Goal: Transaction & Acquisition: Download file/media

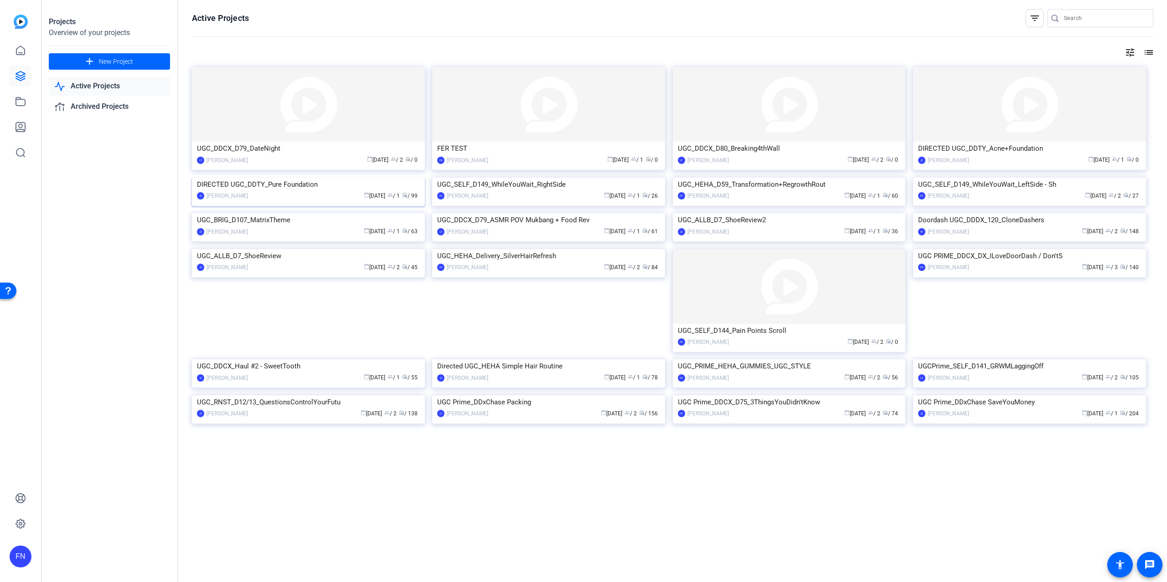
click at [373, 178] on img at bounding box center [308, 178] width 233 height 0
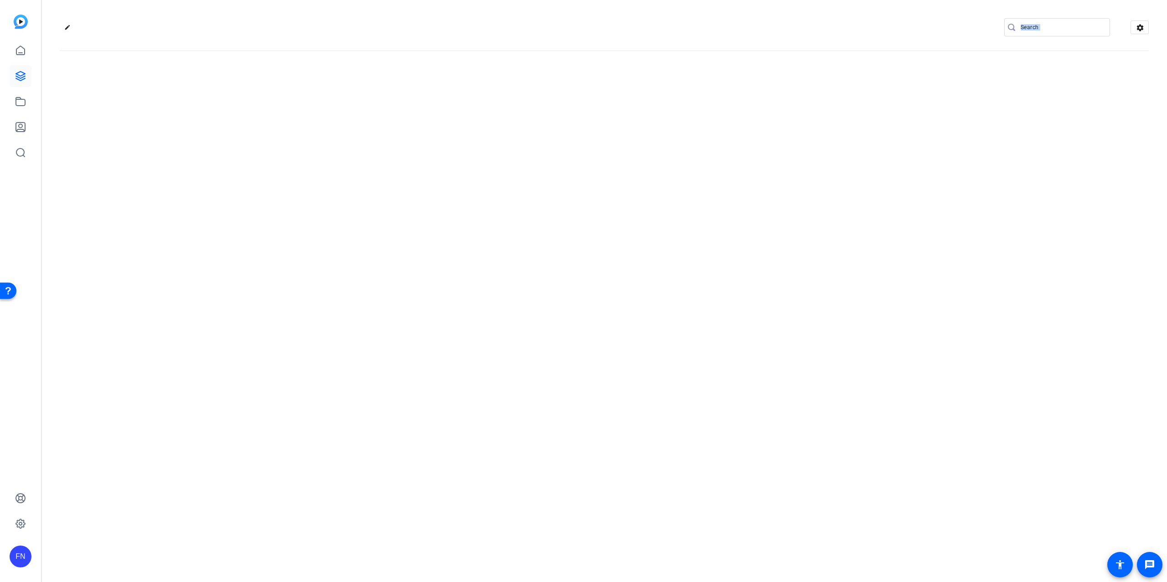
click at [372, 236] on div "edit settings" at bounding box center [603, 291] width 1125 height 582
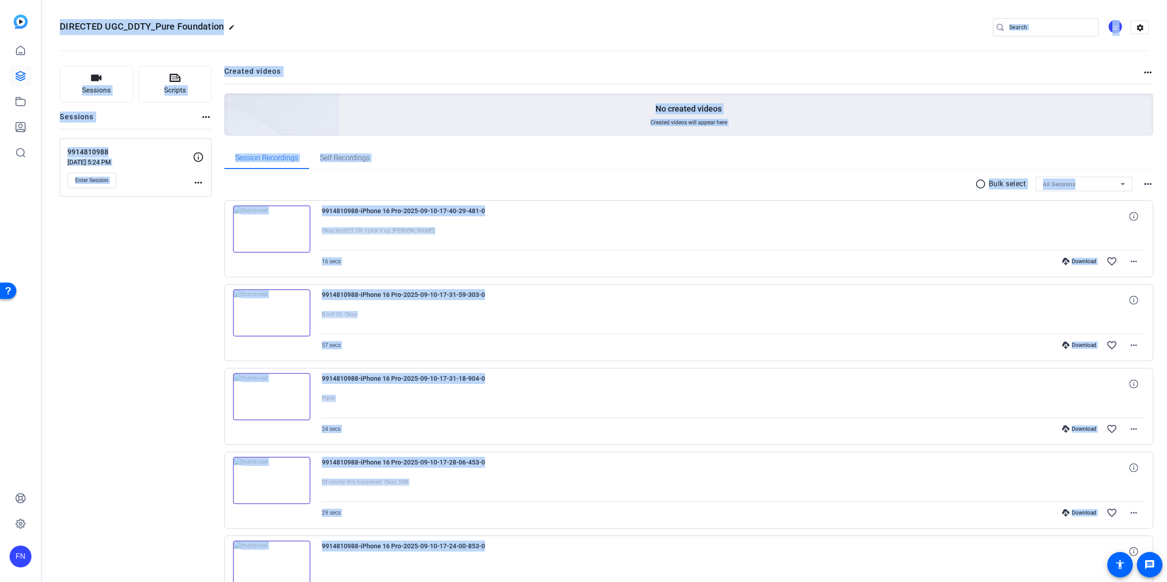
click at [151, 157] on p "9914810988" at bounding box center [129, 152] width 125 height 10
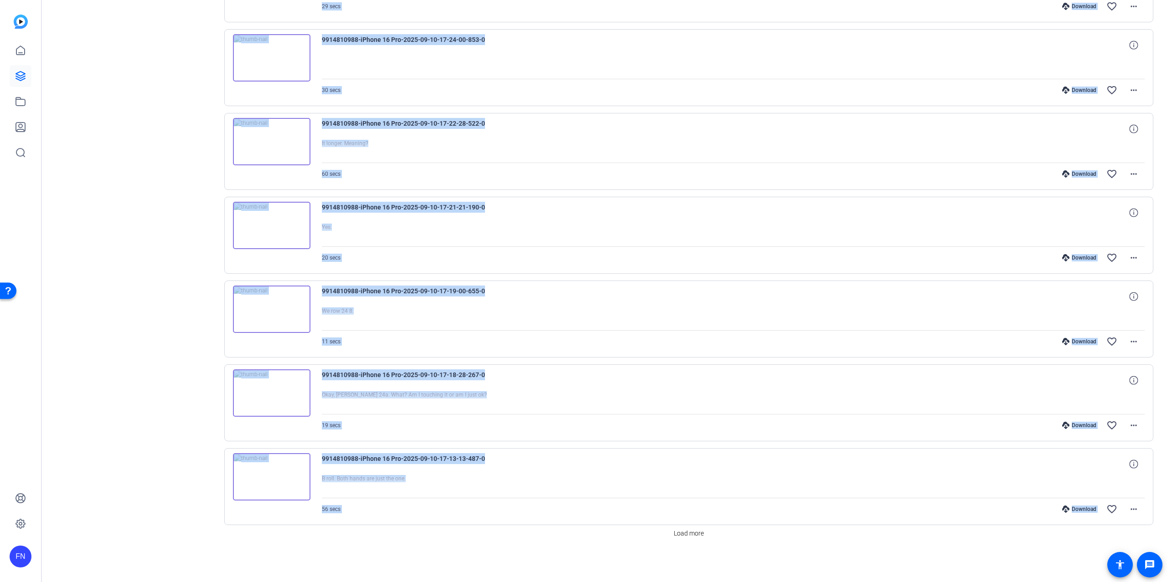
scroll to position [433, 0]
click at [690, 536] on span "Load more" at bounding box center [689, 534] width 30 height 10
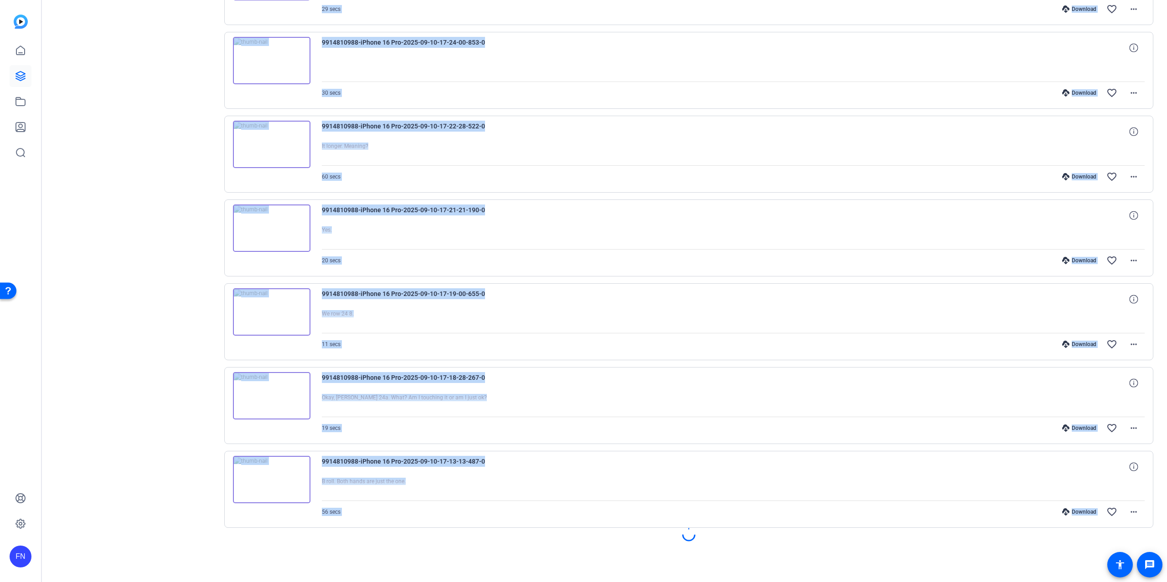
scroll to position [431, 0]
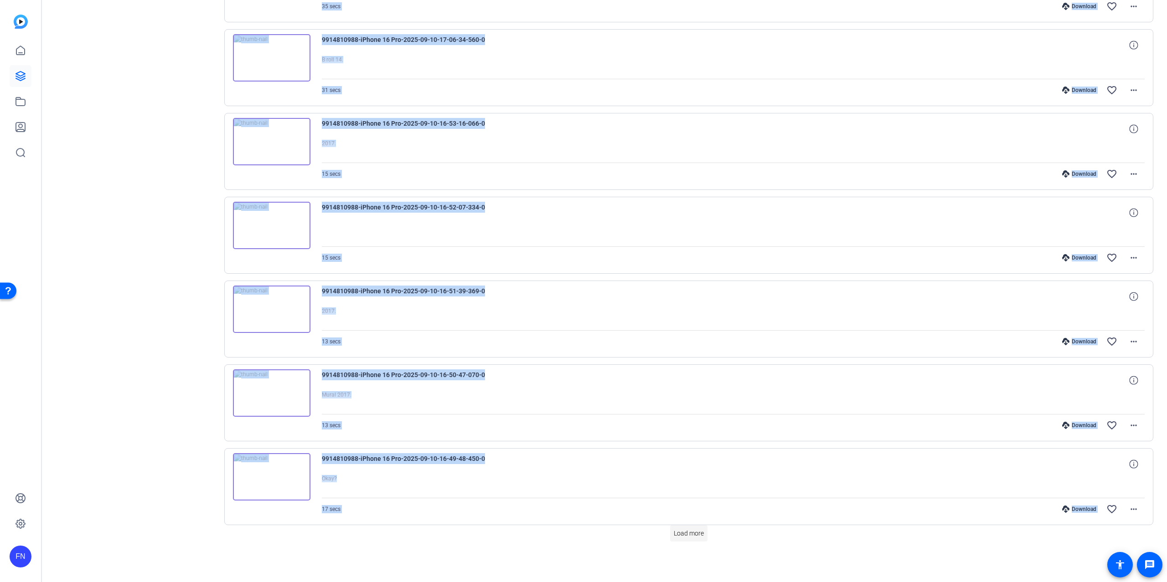
click at [670, 539] on span at bounding box center [688, 534] width 37 height 22
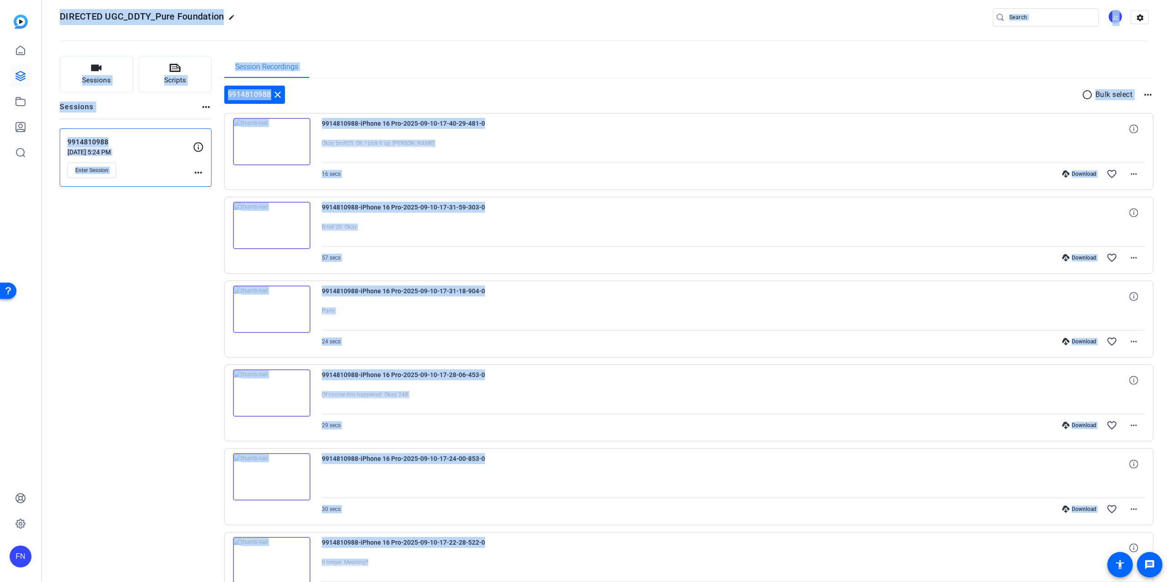
scroll to position [0, 0]
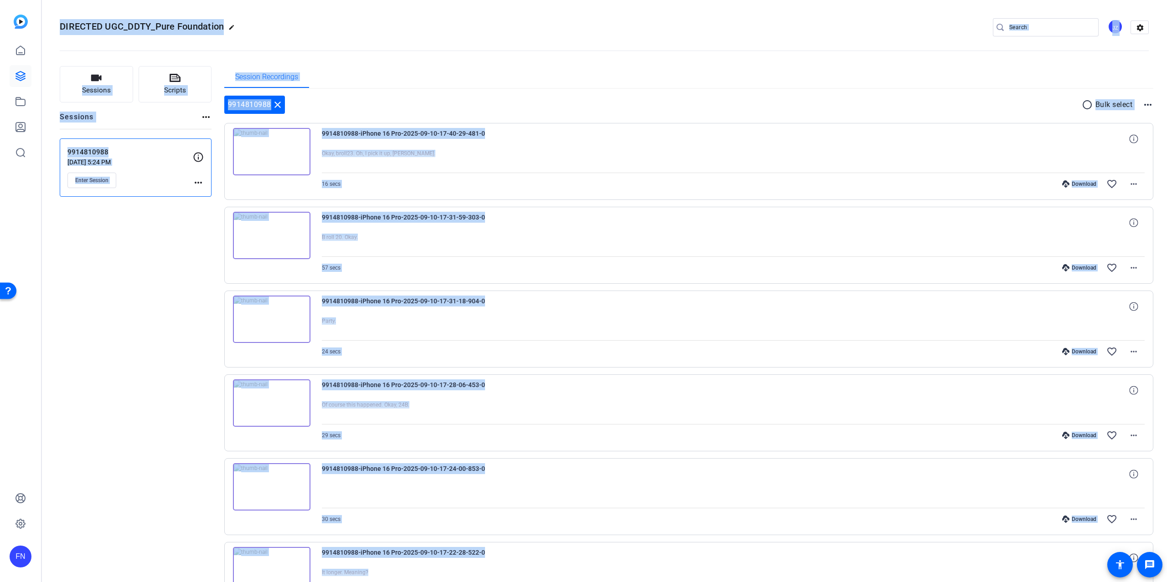
click at [965, 81] on div "Session Recordings" at bounding box center [688, 77] width 929 height 22
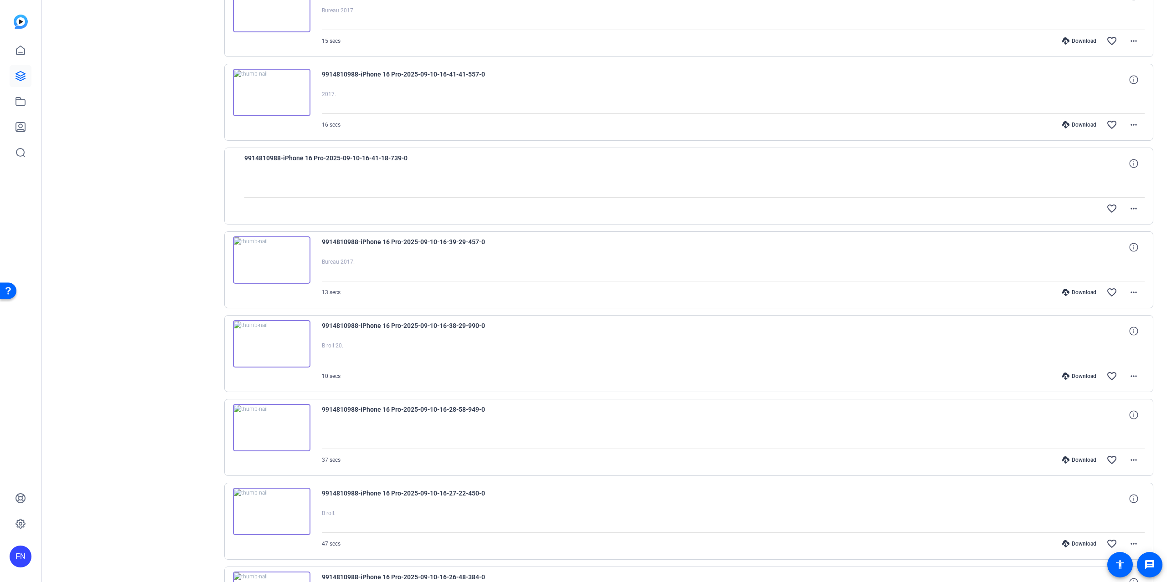
scroll to position [2119, 0]
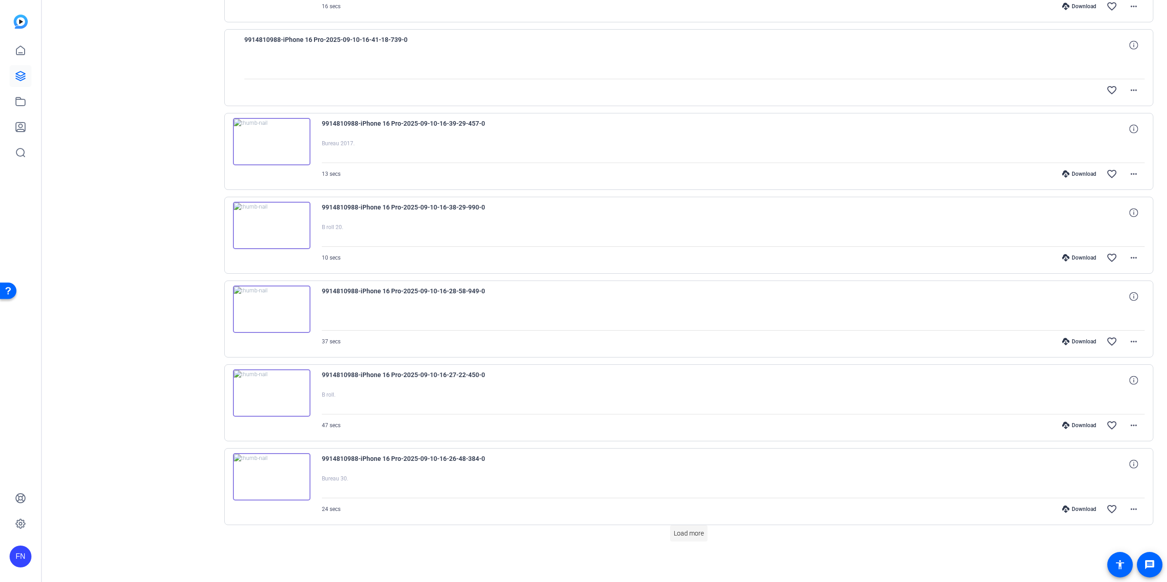
click at [674, 535] on span "Load more" at bounding box center [689, 534] width 30 height 10
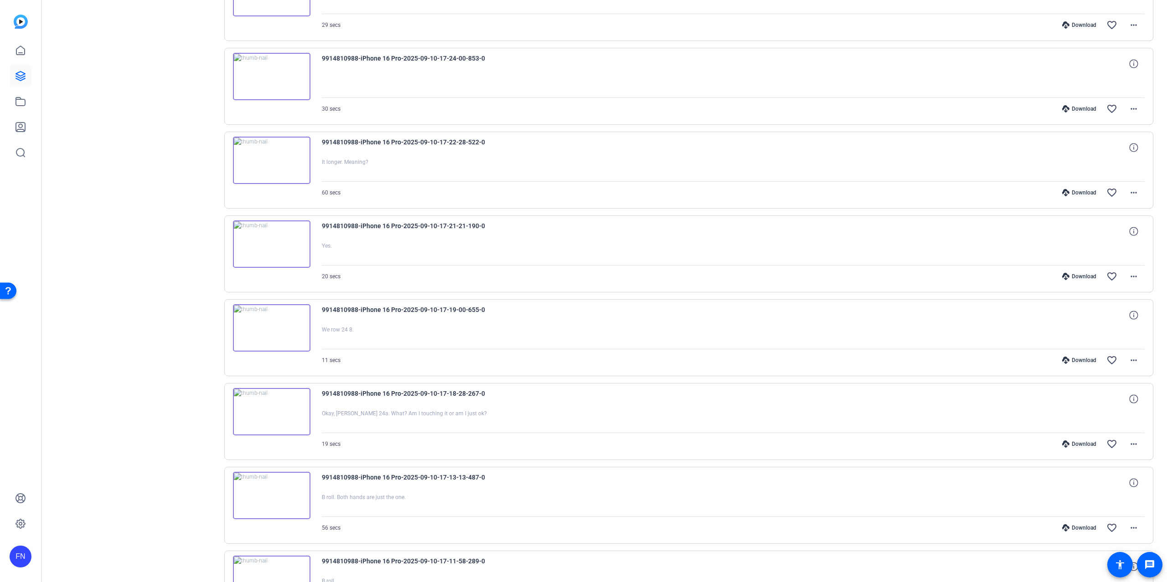
scroll to position [0, 0]
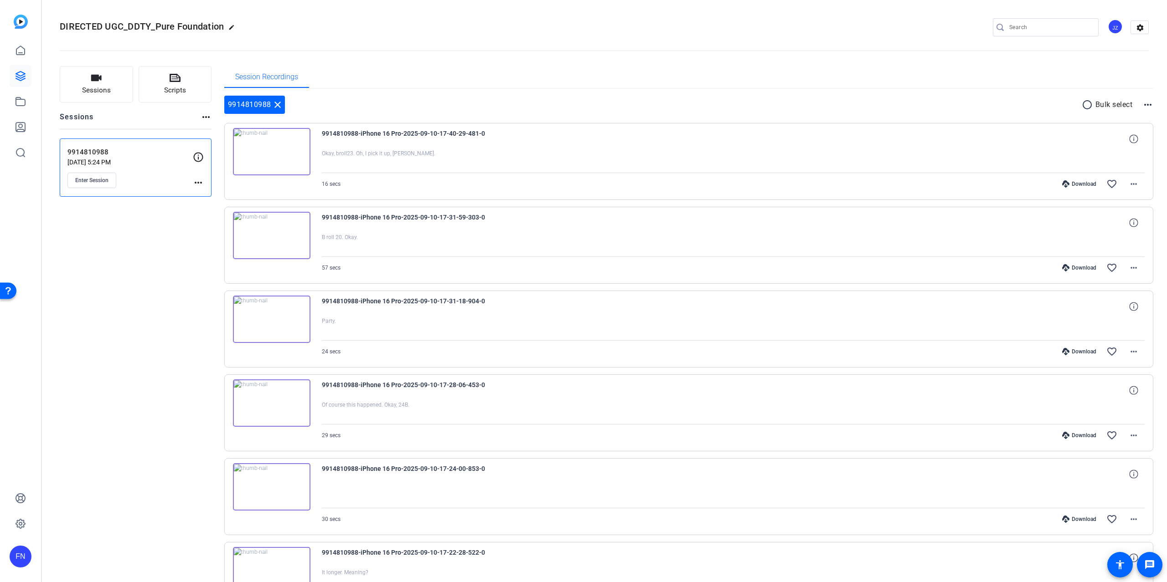
click at [153, 157] on p "9914810988" at bounding box center [129, 152] width 125 height 10
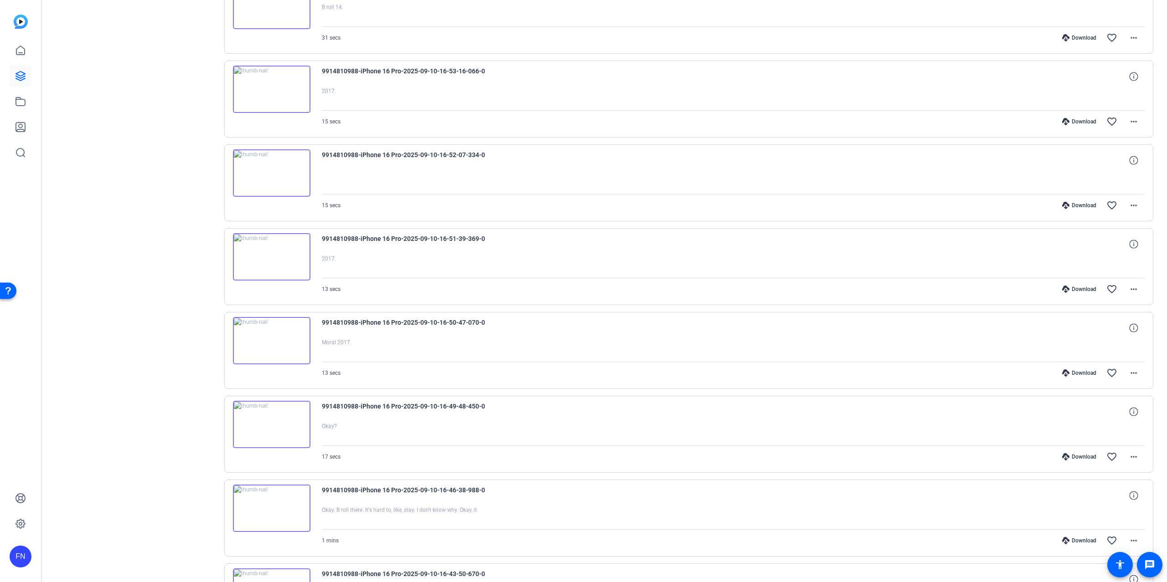
scroll to position [433, 0]
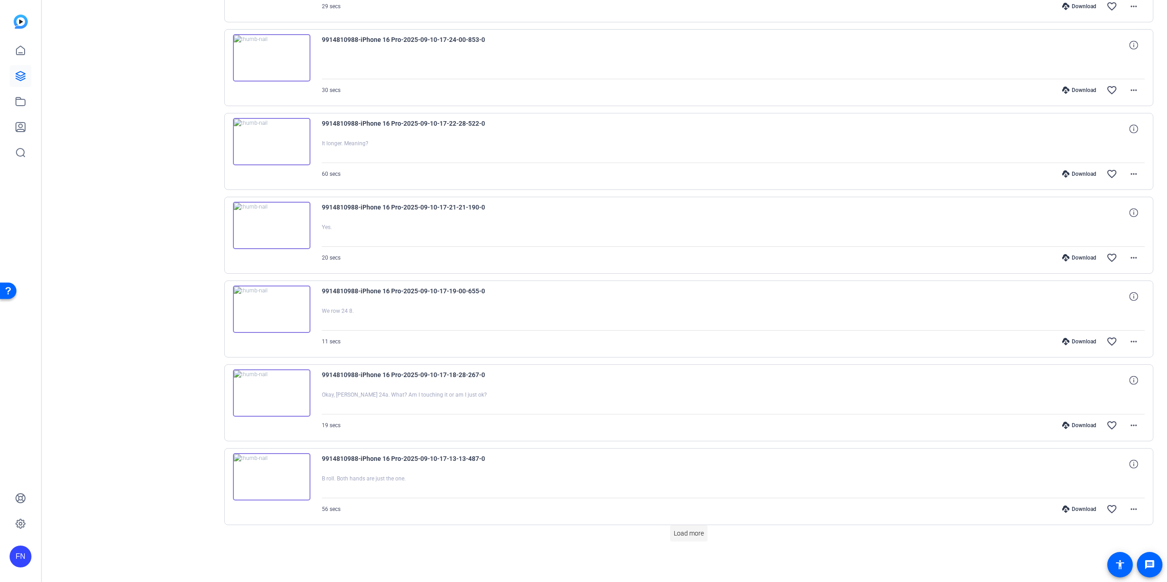
click at [674, 538] on span "Load more" at bounding box center [689, 534] width 30 height 10
click at [681, 524] on span at bounding box center [688, 534] width 37 height 22
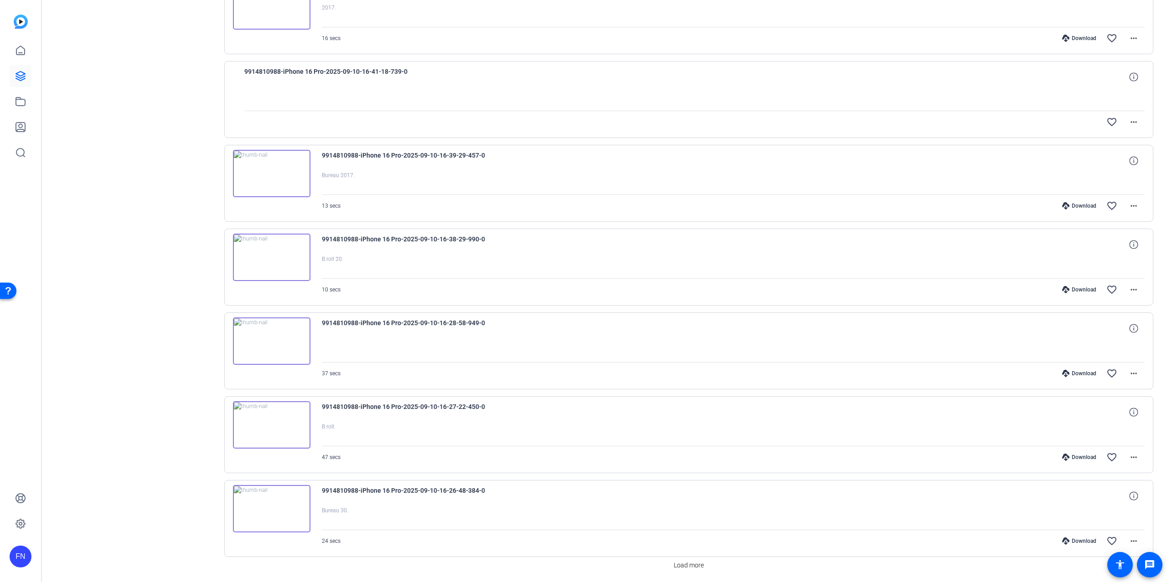
scroll to position [2119, 0]
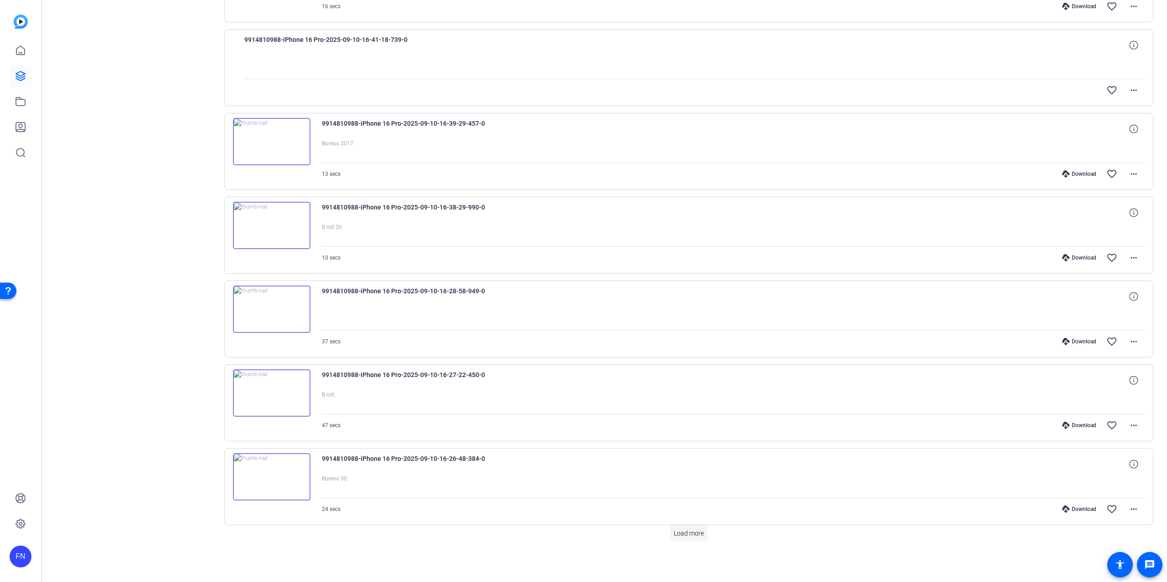
click at [692, 533] on span "Load more" at bounding box center [689, 534] width 30 height 10
click at [680, 544] on span at bounding box center [688, 534] width 37 height 22
click at [685, 538] on span "Load more" at bounding box center [689, 534] width 30 height 10
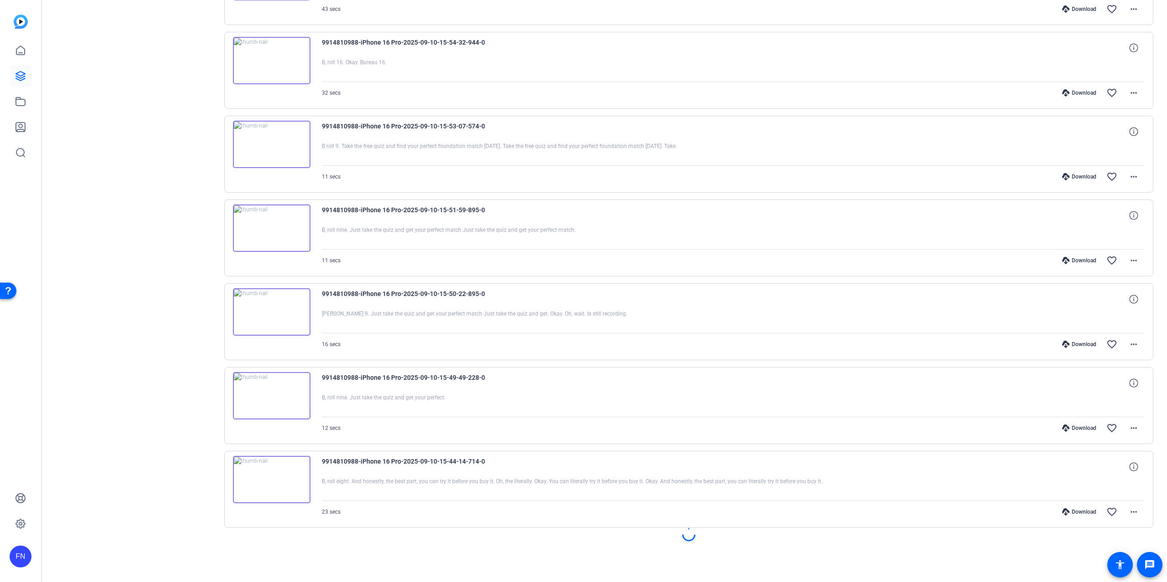
scroll to position [3803, 0]
click at [693, 540] on span at bounding box center [688, 534] width 37 height 22
click at [682, 530] on span "Load more" at bounding box center [689, 534] width 30 height 10
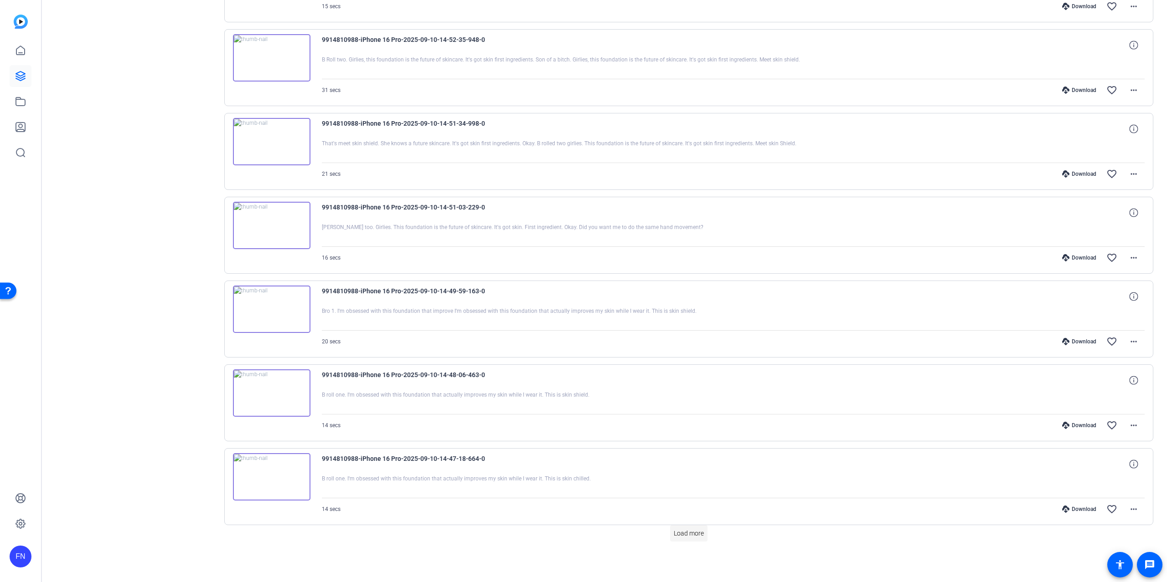
click at [685, 529] on span "Load more" at bounding box center [689, 534] width 30 height 10
click at [679, 536] on span "Load more" at bounding box center [689, 534] width 30 height 10
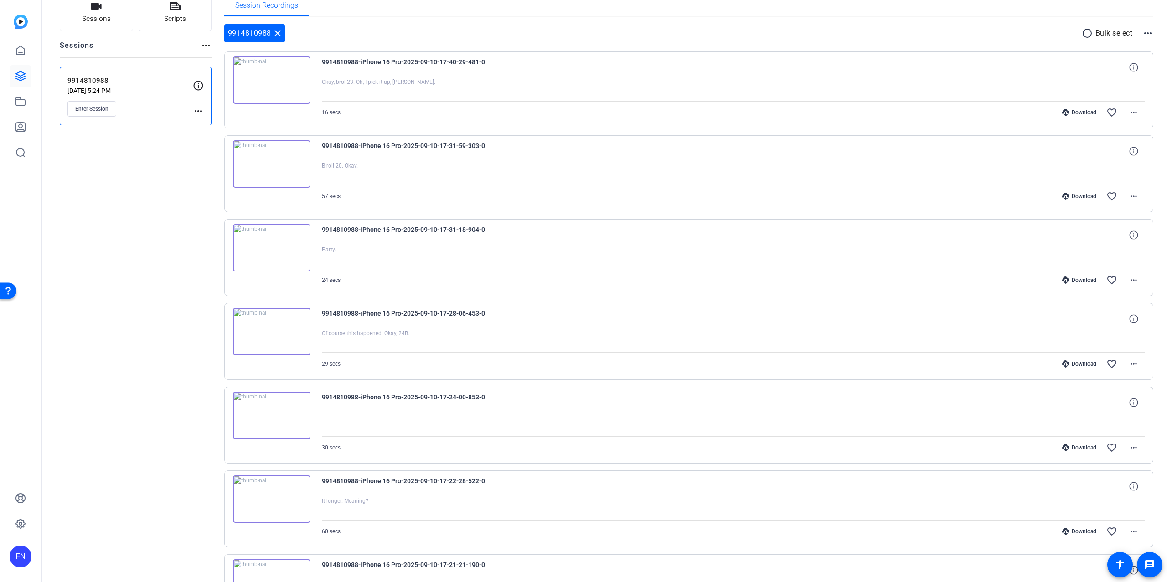
scroll to position [0, 0]
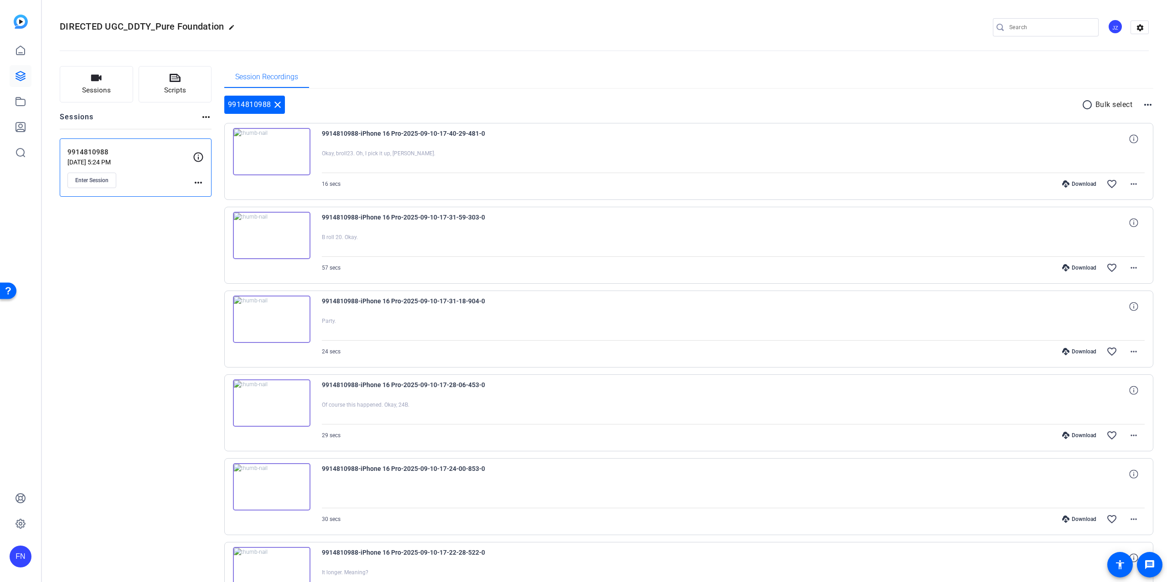
click at [1081, 103] on mat-icon "radio_button_unchecked" at bounding box center [1088, 104] width 14 height 11
click at [1119, 105] on span at bounding box center [1116, 105] width 32 height 22
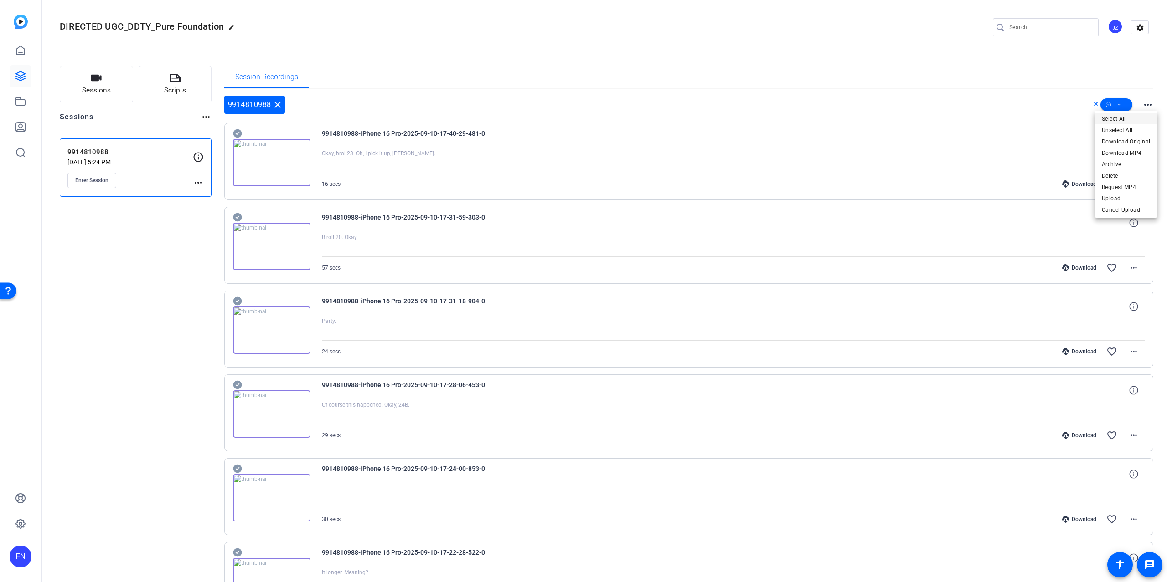
click at [1115, 118] on span "Select All" at bounding box center [1125, 118] width 48 height 11
click at [1120, 142] on span "Download Original" at bounding box center [1125, 141] width 48 height 11
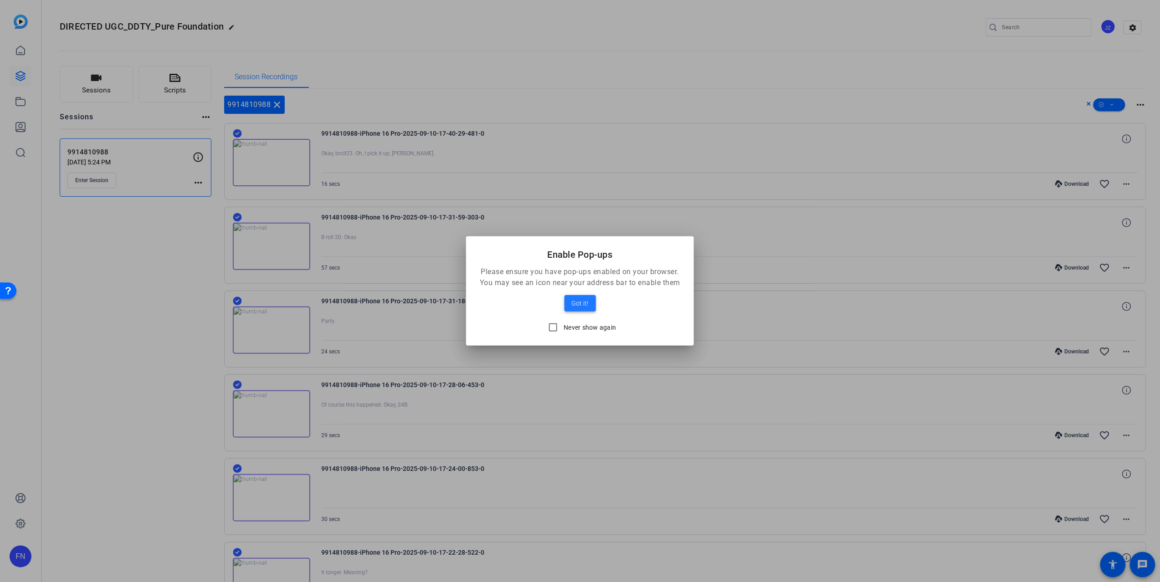
click at [566, 312] on span at bounding box center [580, 304] width 31 height 22
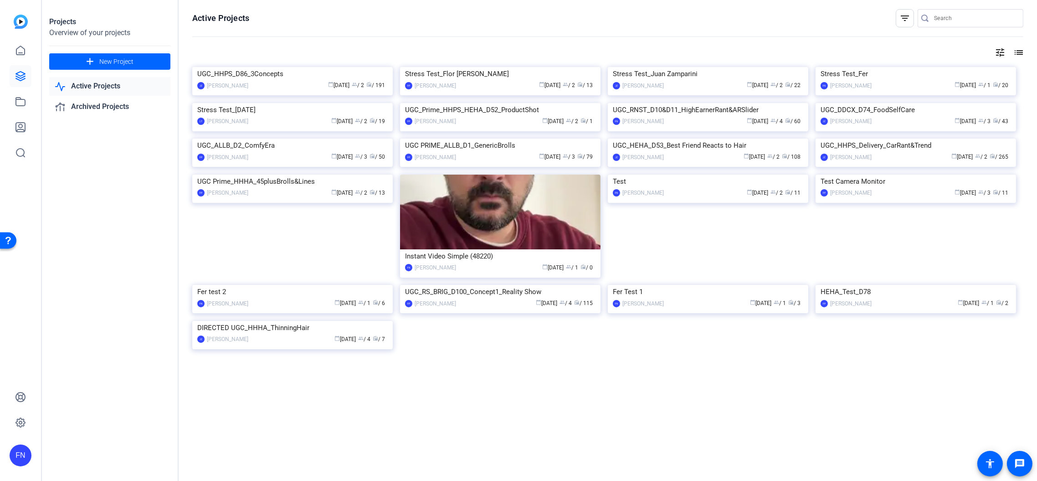
click at [107, 88] on link "Active Projects" at bounding box center [109, 86] width 121 height 19
click at [117, 105] on link "Archived Projects" at bounding box center [109, 107] width 121 height 19
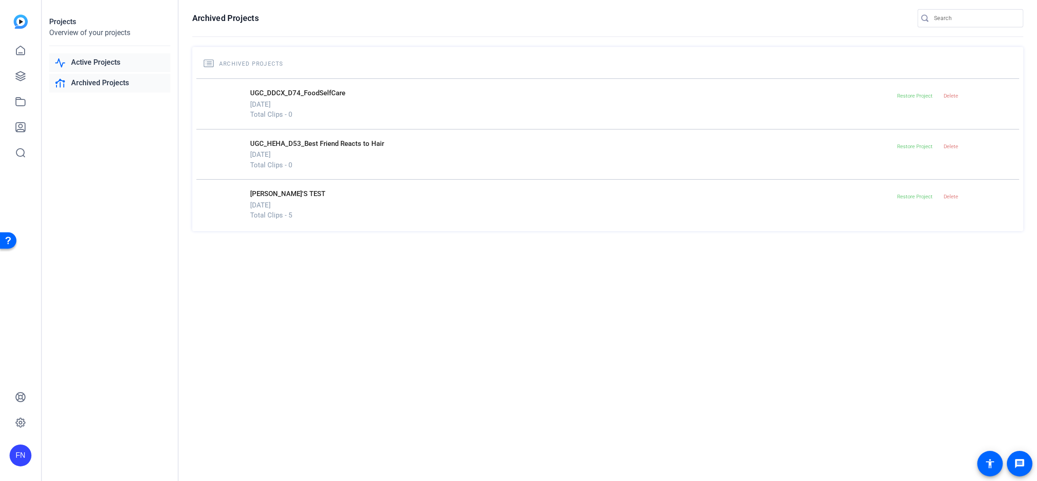
click at [90, 66] on link "Active Projects" at bounding box center [109, 62] width 121 height 19
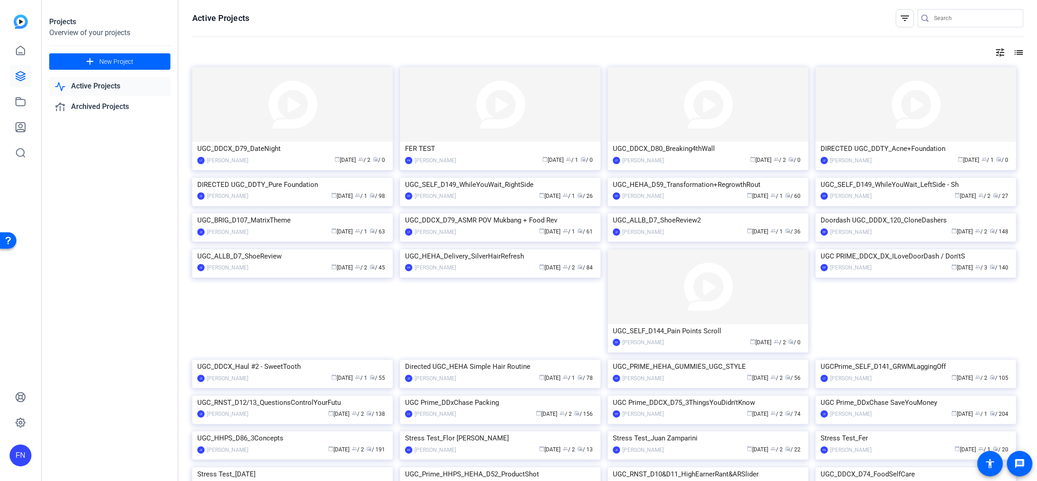
click at [243, 178] on img at bounding box center [292, 178] width 201 height 0
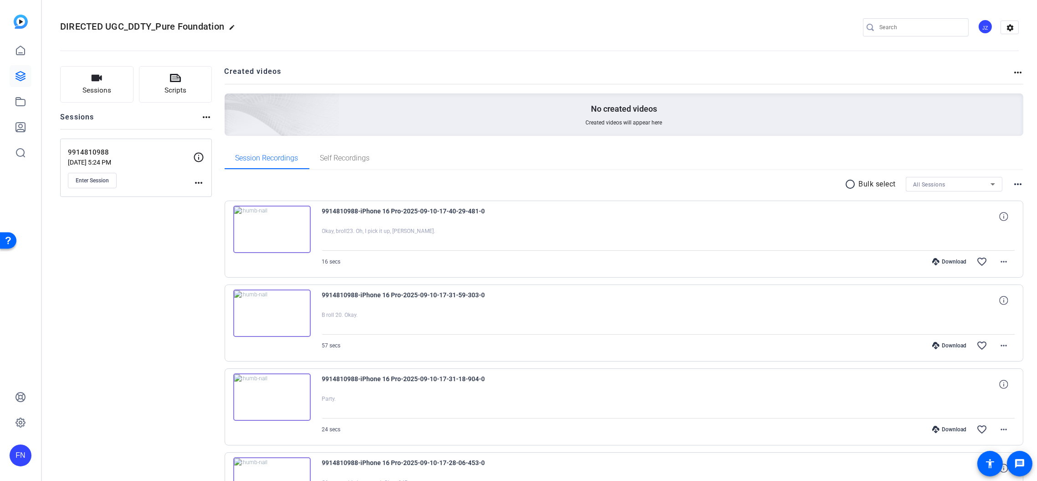
click at [849, 184] on mat-icon "radio_button_unchecked" at bounding box center [852, 184] width 14 height 11
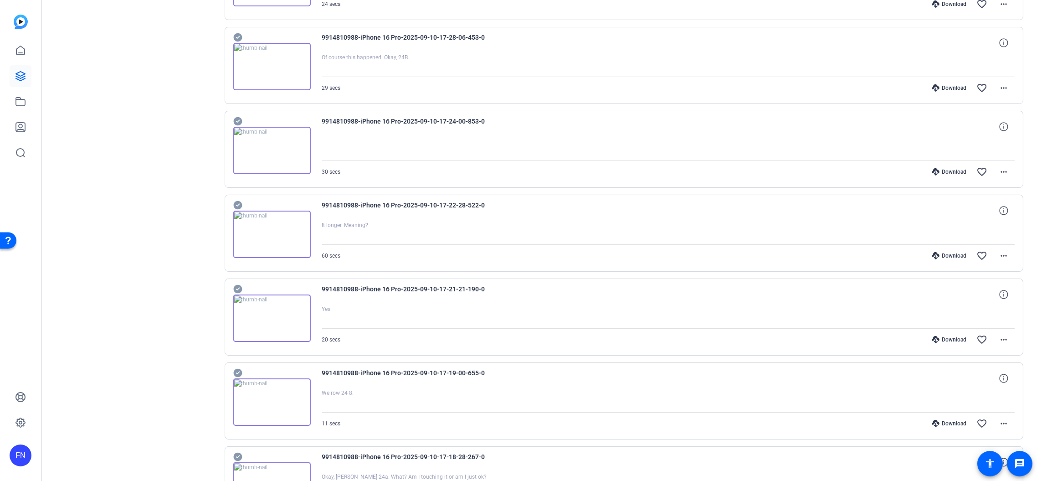
scroll to position [602, 0]
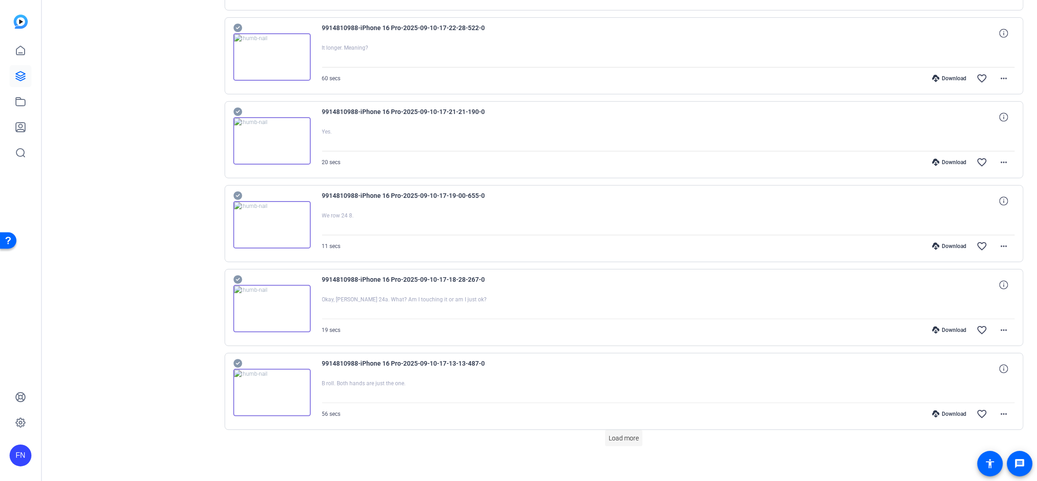
click at [616, 433] on span "Load more" at bounding box center [624, 438] width 30 height 10
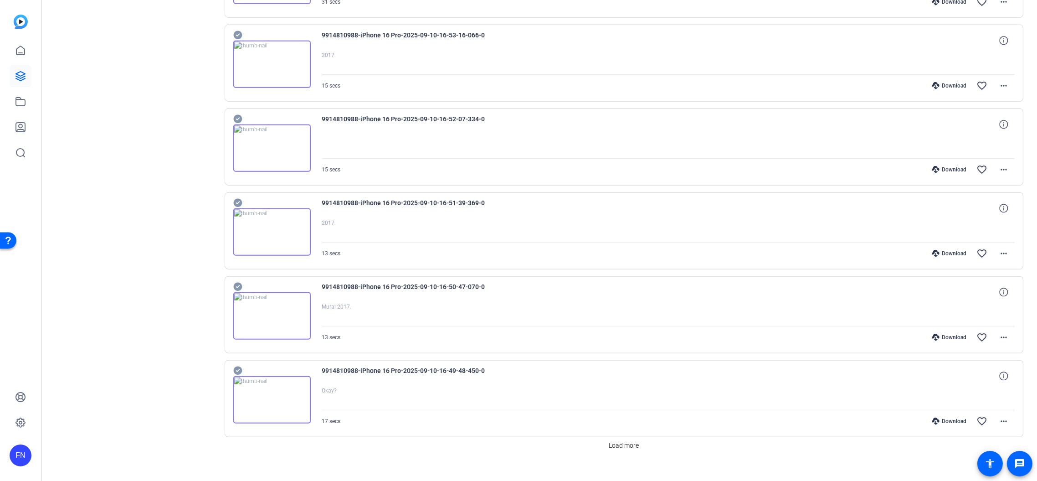
scroll to position [1435, 0]
click at [612, 439] on span "Load more" at bounding box center [624, 444] width 30 height 10
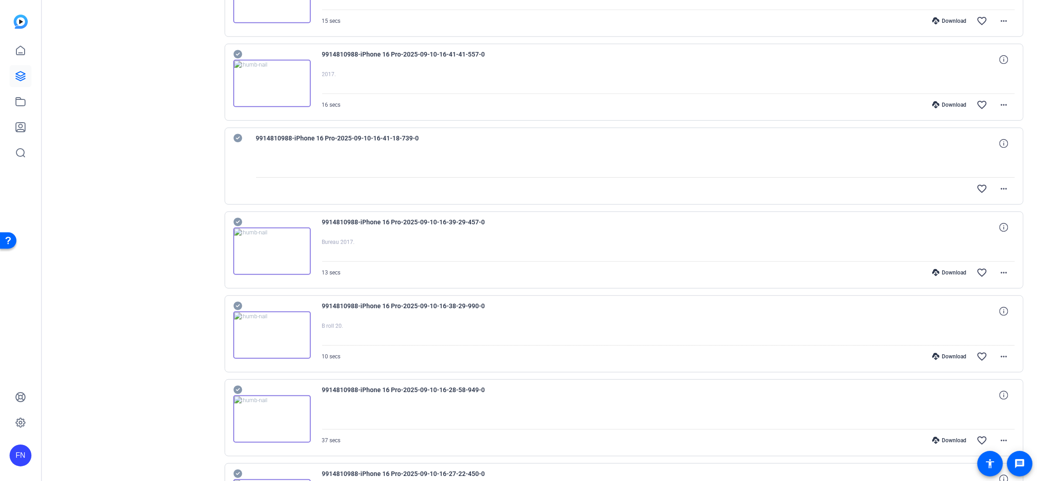
scroll to position [2268, 0]
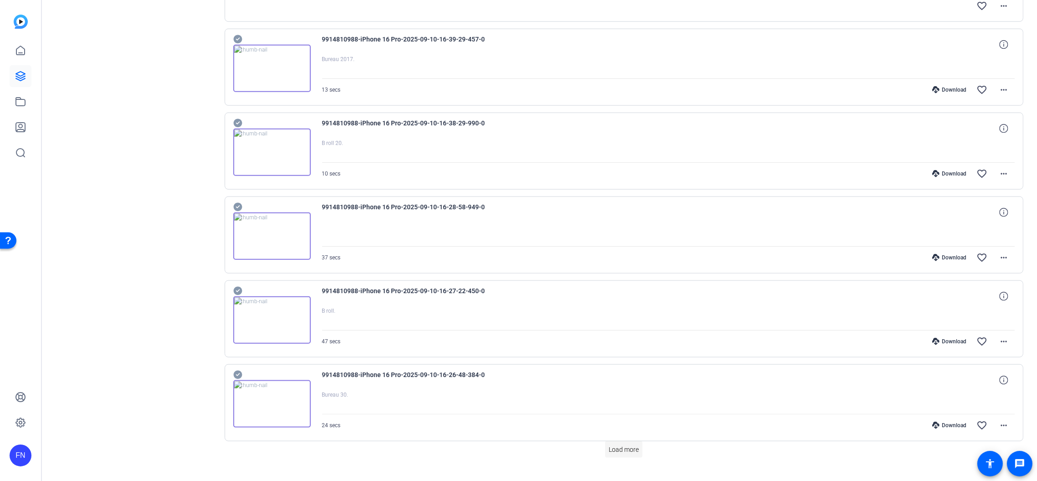
click at [624, 445] on span "Load more" at bounding box center [624, 450] width 30 height 10
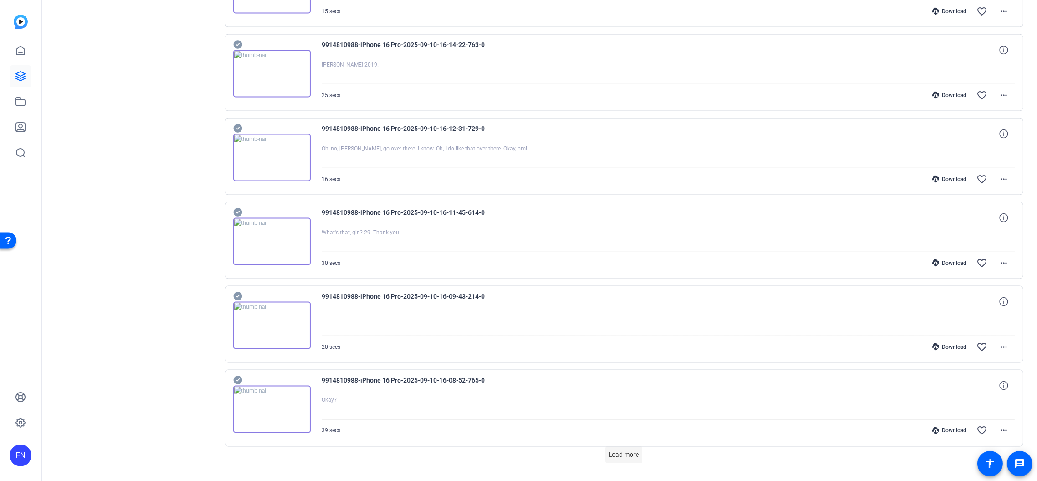
click at [616, 450] on span "Load more" at bounding box center [624, 455] width 30 height 10
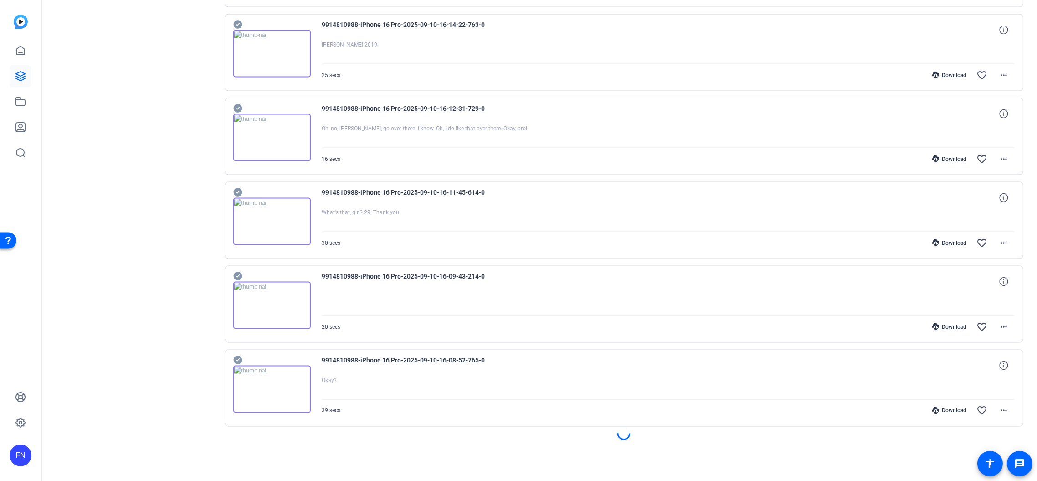
scroll to position [3070, 0]
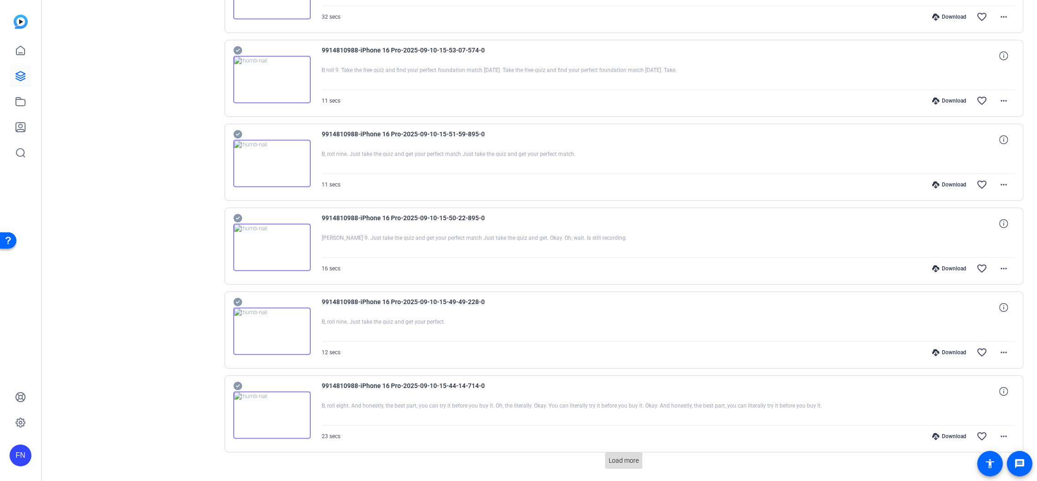
click at [621, 456] on span "Load more" at bounding box center [624, 461] width 30 height 10
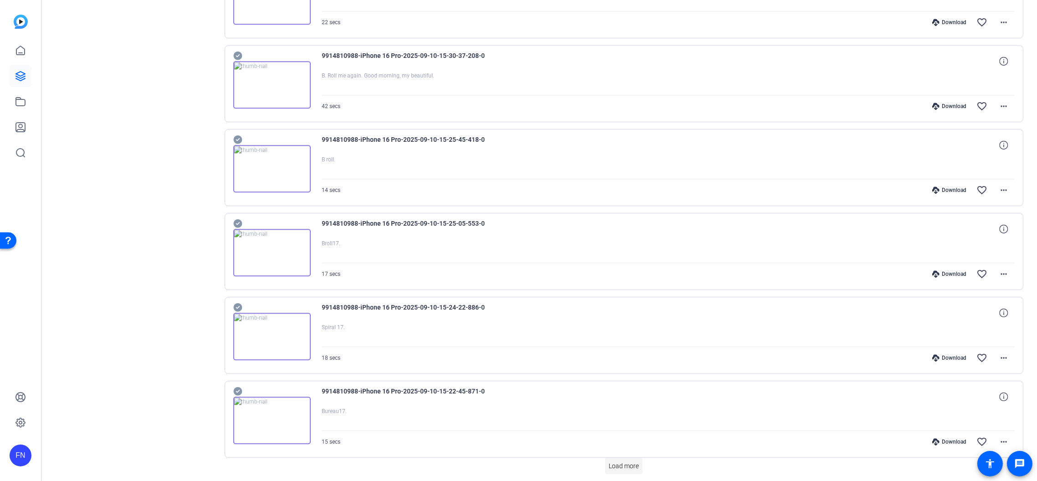
click at [622, 455] on span at bounding box center [623, 466] width 37 height 22
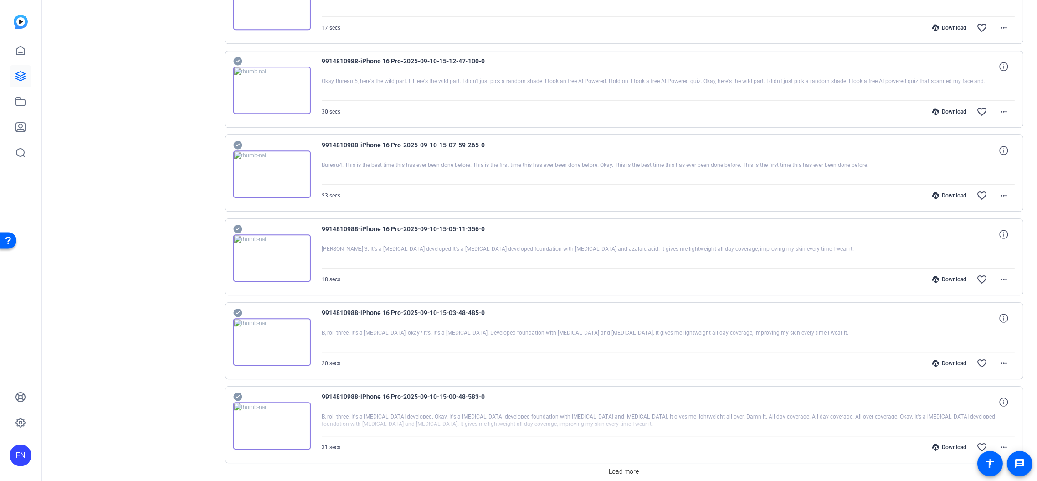
drag, startPoint x: 623, startPoint y: 430, endPoint x: 620, endPoint y: 422, distance: 8.4
click at [623, 467] on span "Load more" at bounding box center [624, 472] width 30 height 10
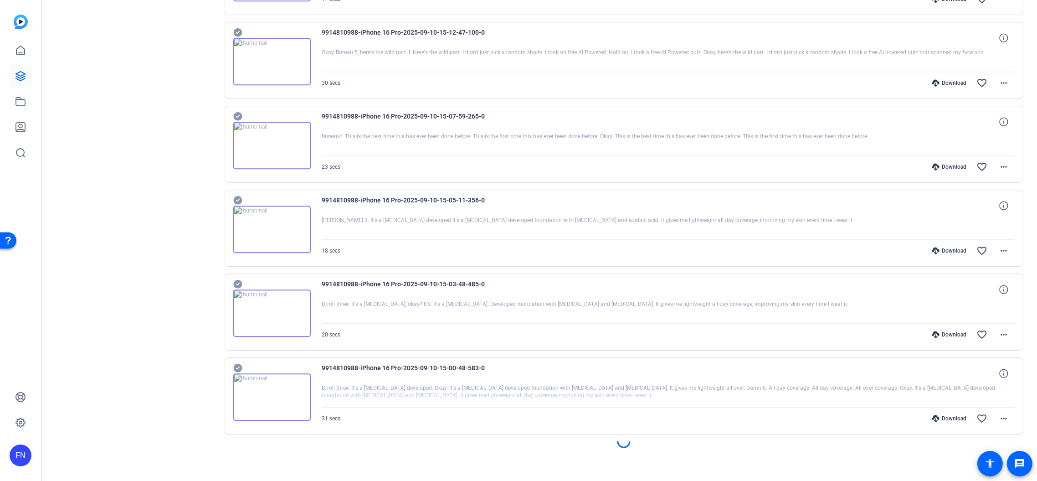
scroll to position [5568, 0]
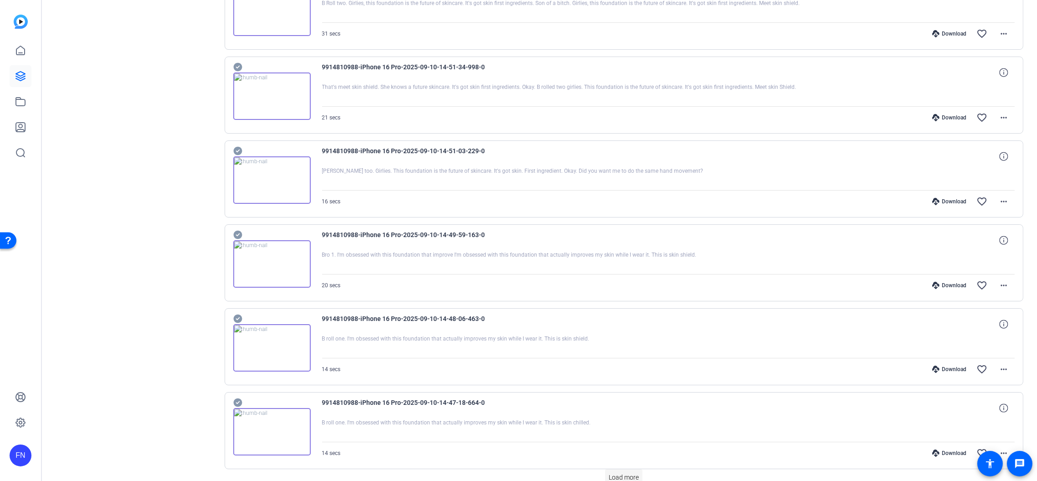
click at [614, 473] on span "Load more" at bounding box center [624, 478] width 30 height 10
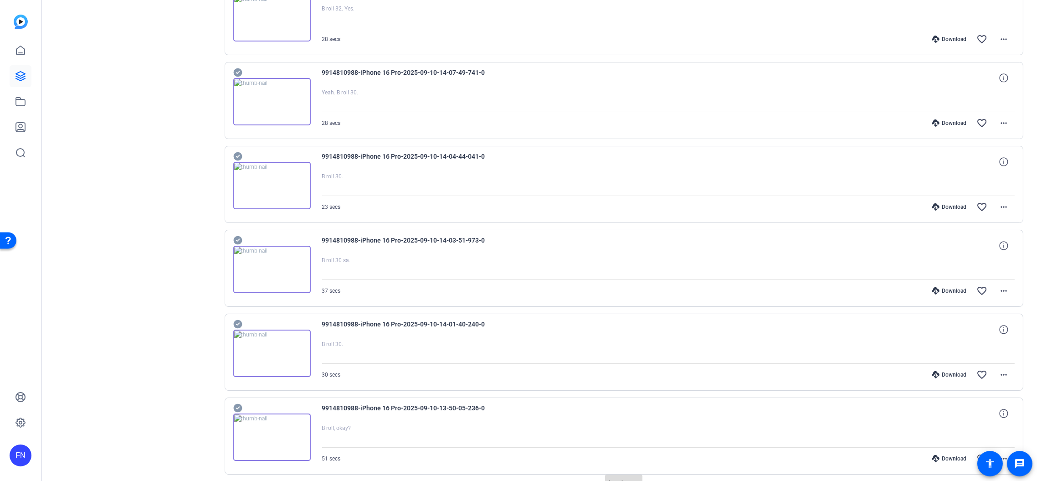
click at [619, 478] on span "Load more" at bounding box center [624, 483] width 30 height 10
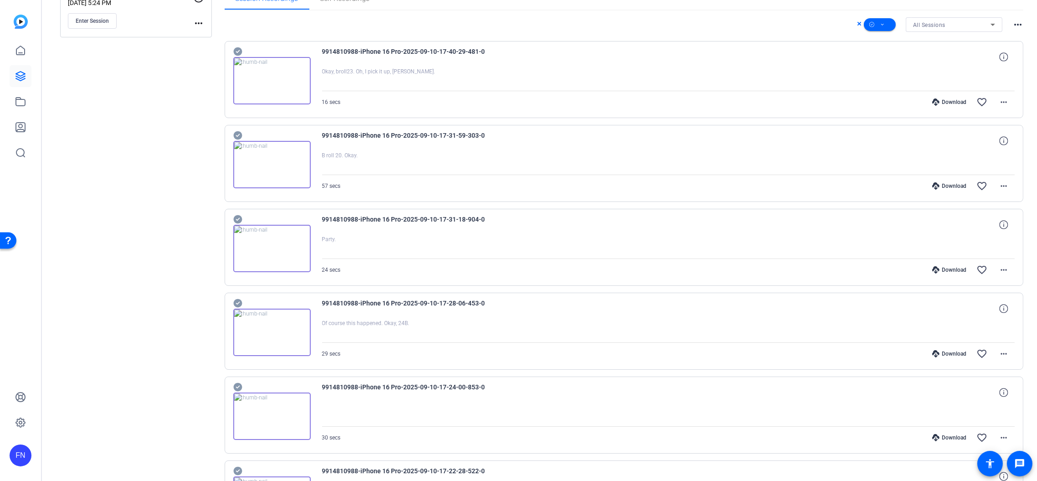
scroll to position [0, 0]
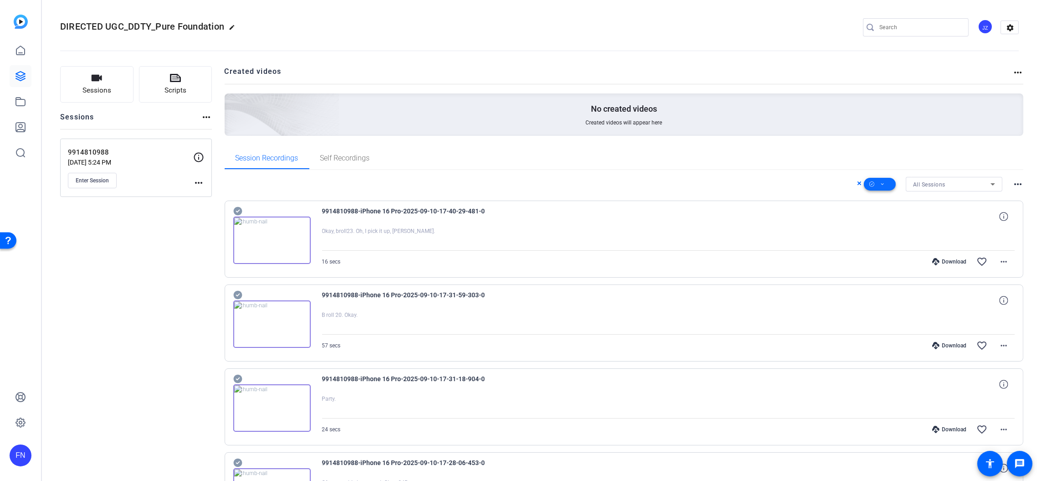
click at [880, 185] on icon at bounding box center [882, 184] width 5 height 11
click at [876, 196] on span "Select All" at bounding box center [889, 198] width 48 height 11
click at [1012, 182] on div at bounding box center [518, 240] width 1037 height 481
click at [1013, 185] on mat-icon "more_horiz" at bounding box center [1018, 184] width 11 height 11
click at [888, 186] on div at bounding box center [518, 240] width 1037 height 481
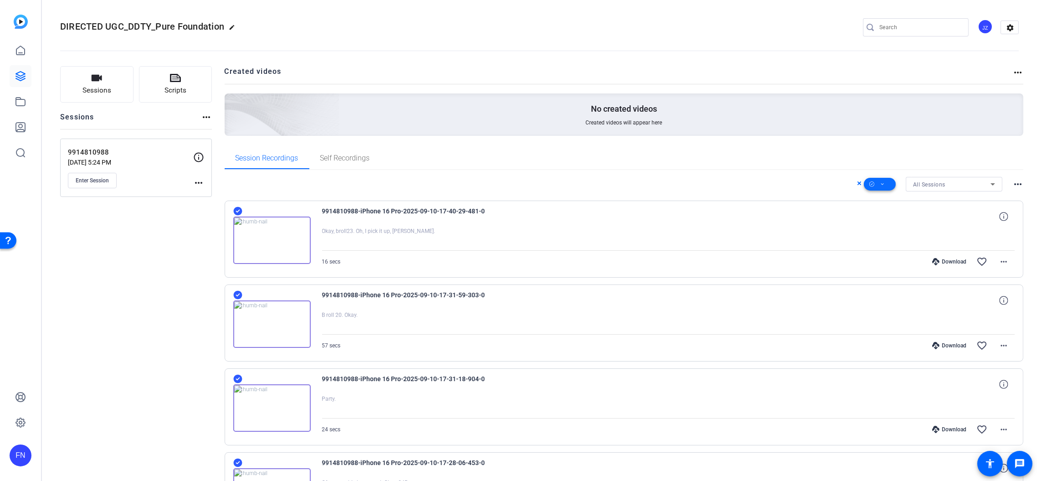
click at [880, 185] on span at bounding box center [880, 184] width 32 height 22
click at [897, 221] on span "Download Original" at bounding box center [889, 221] width 48 height 11
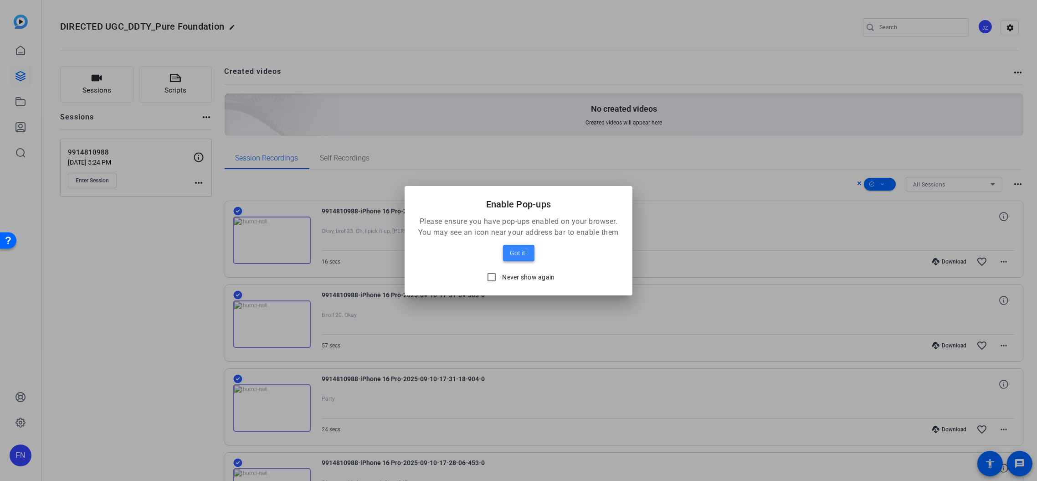
click at [522, 254] on span "Got it!" at bounding box center [518, 252] width 17 height 11
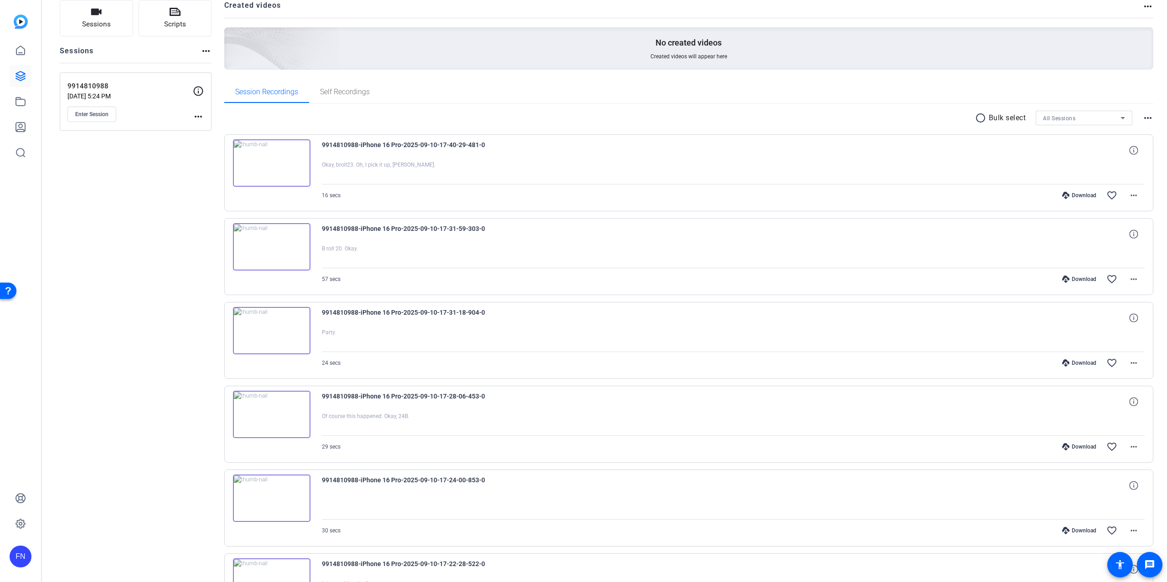
scroll to position [61, 0]
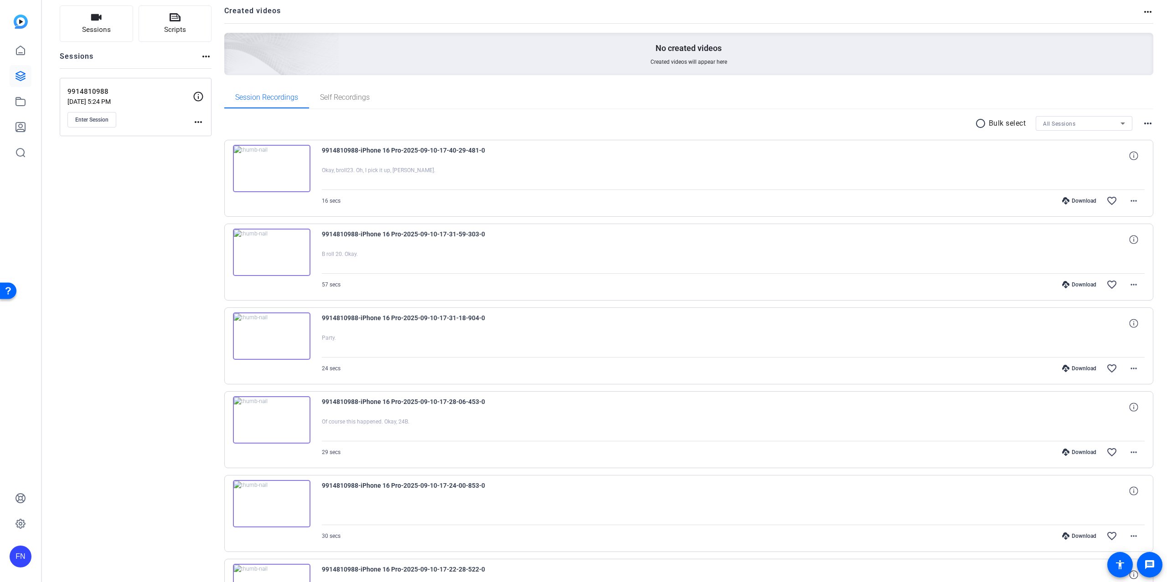
click at [280, 172] on img at bounding box center [271, 168] width 77 height 47
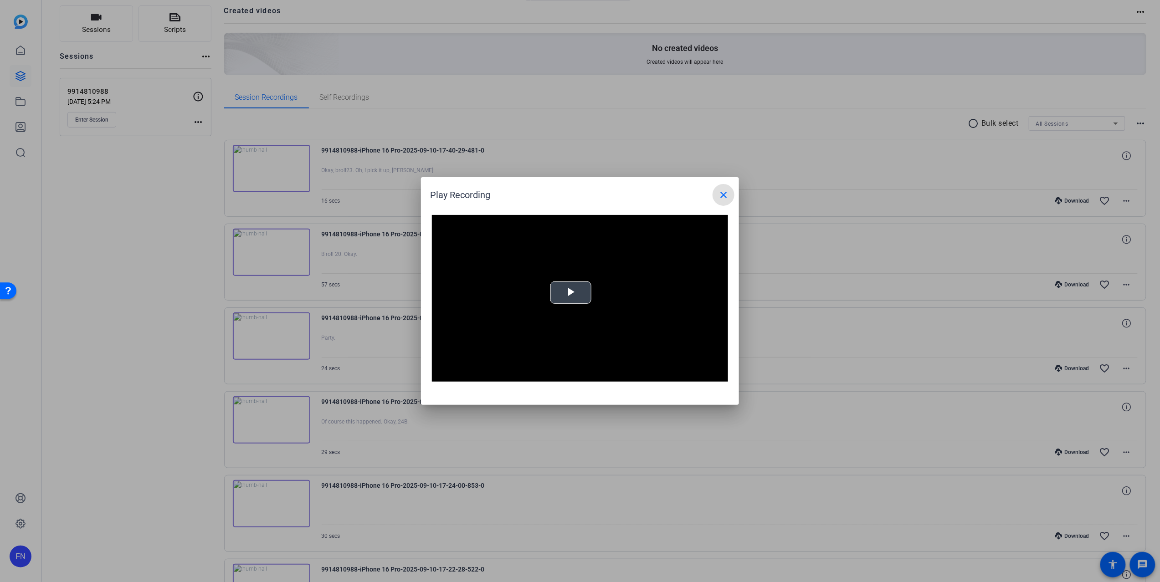
click at [589, 309] on video "Video Player" at bounding box center [580, 298] width 296 height 167
click at [532, 380] on div "Loaded : 100.00% 0:05 0:04" at bounding box center [569, 375] width 203 height 14
click at [588, 376] on div "Loaded : 100.00% 0:08 0:05" at bounding box center [570, 375] width 194 height 2
click at [533, 372] on div "Loaded : 100.00% 0:06 0:10" at bounding box center [569, 375] width 203 height 14
click at [566, 321] on video "Video Player" at bounding box center [580, 298] width 296 height 167
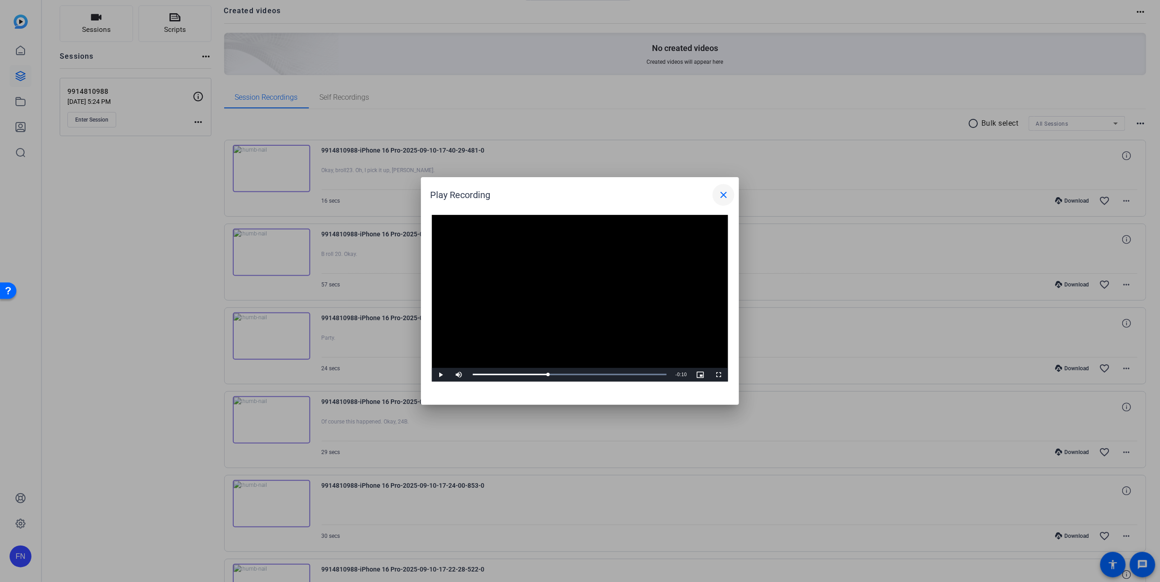
click at [724, 190] on mat-icon "close" at bounding box center [723, 195] width 11 height 11
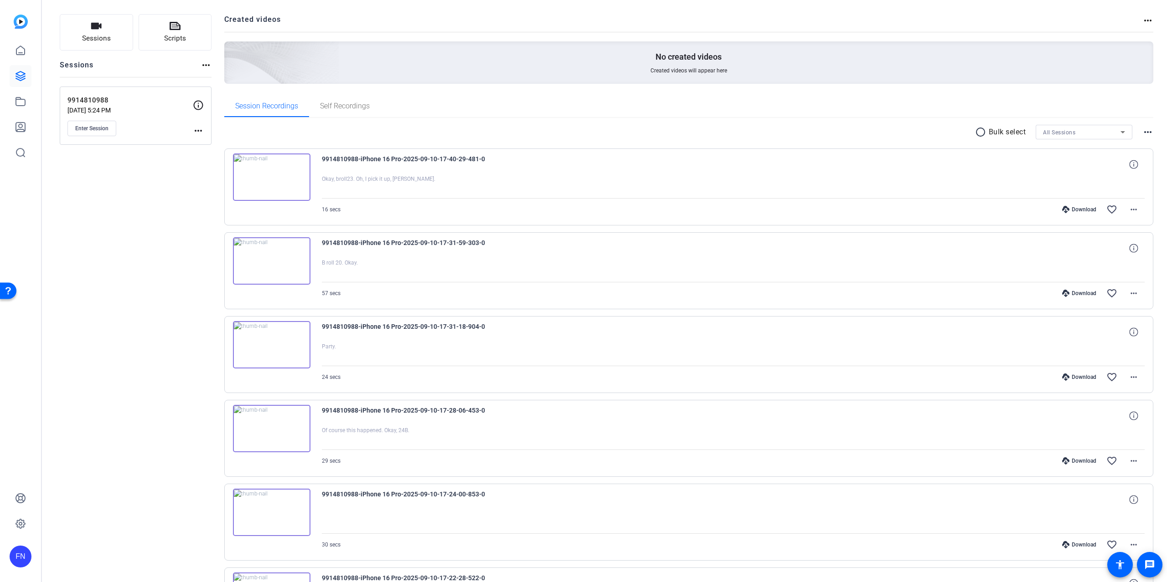
scroll to position [121, 0]
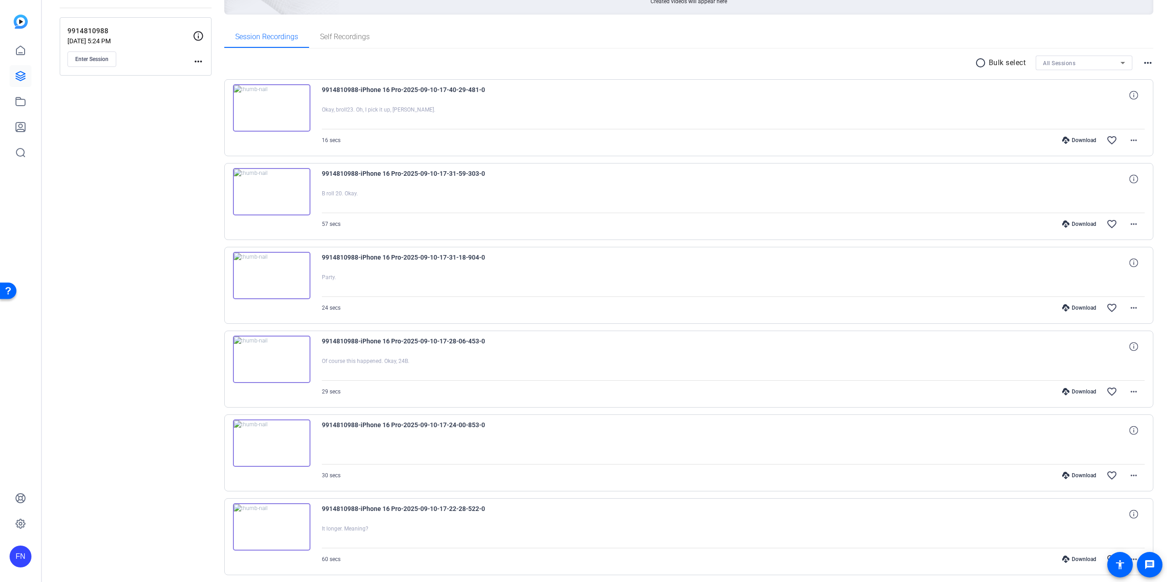
click at [265, 192] on img at bounding box center [271, 191] width 77 height 47
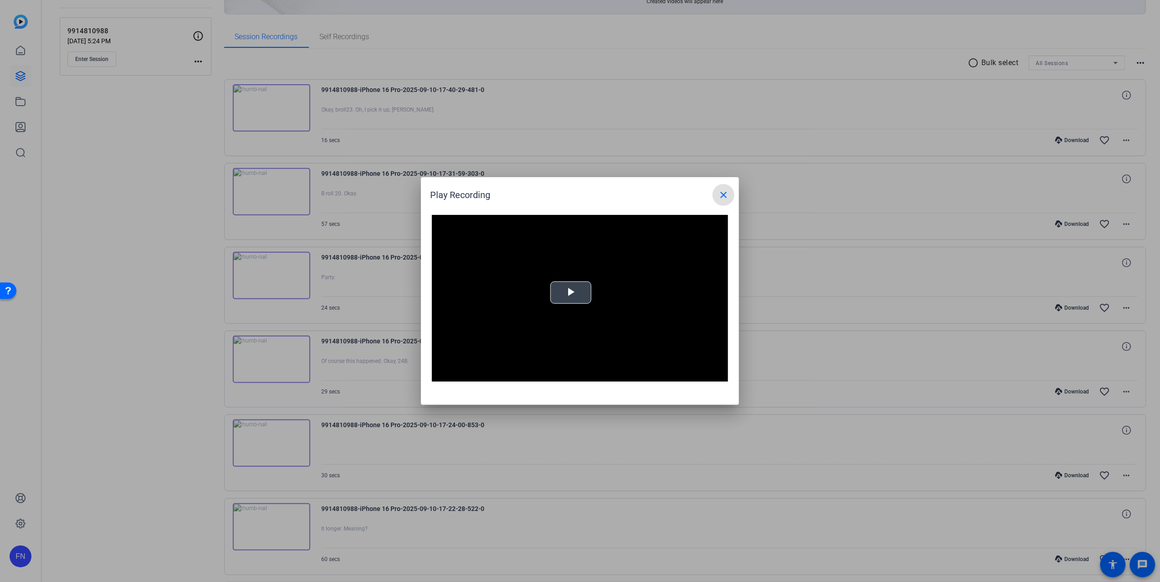
click at [571, 304] on video "Video Player" at bounding box center [580, 298] width 296 height 167
click at [786, 266] on div at bounding box center [580, 291] width 1160 height 582
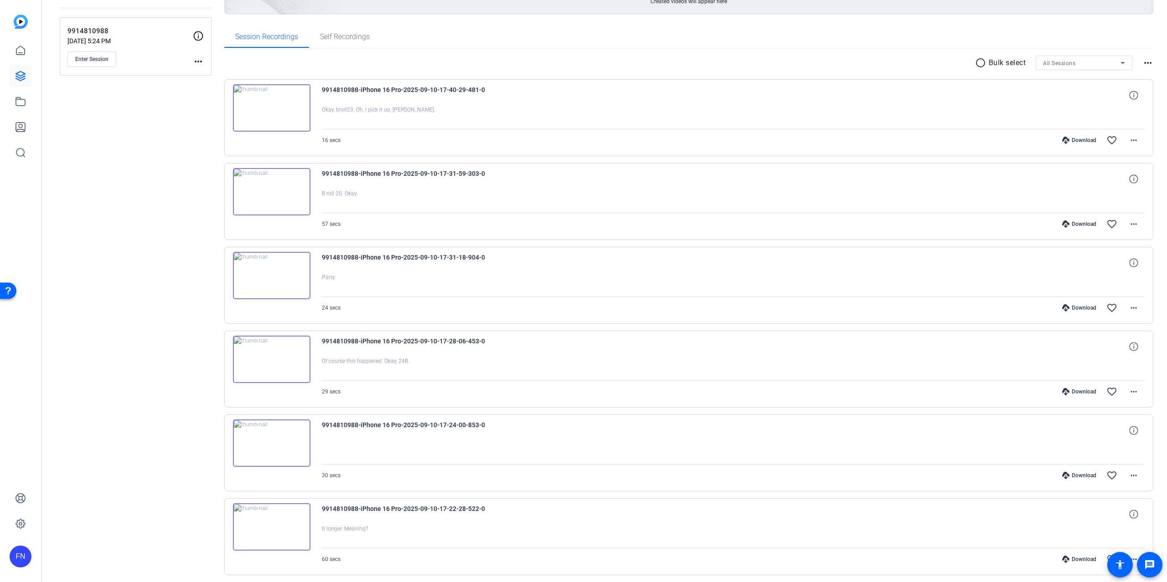
click at [270, 268] on img at bounding box center [271, 275] width 77 height 47
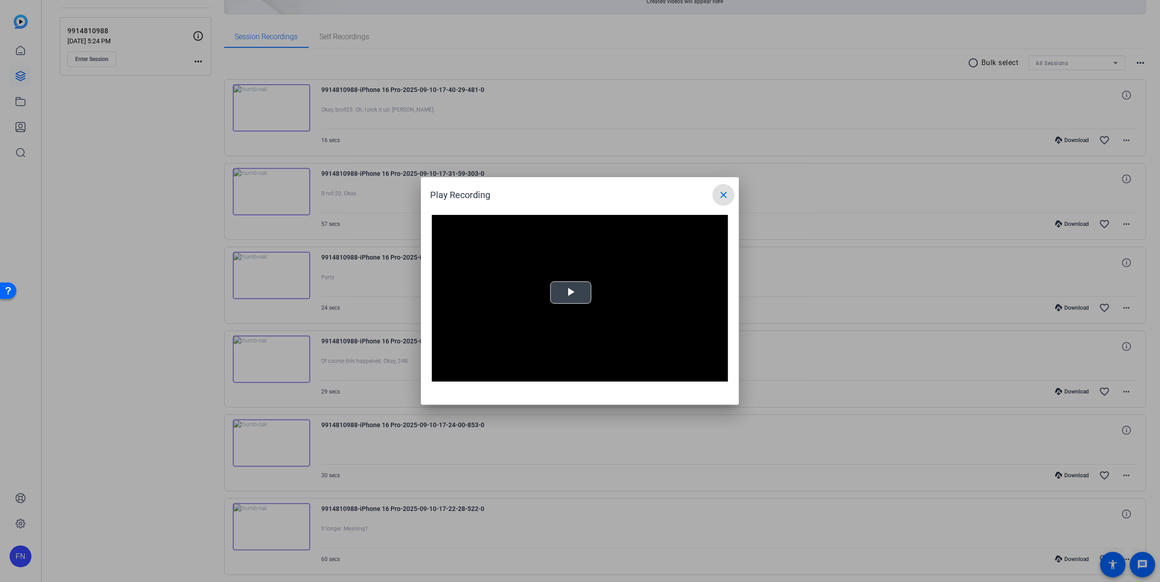
click at [584, 280] on video "Video Player" at bounding box center [580, 298] width 296 height 167
click at [724, 197] on mat-icon "close" at bounding box center [723, 195] width 11 height 11
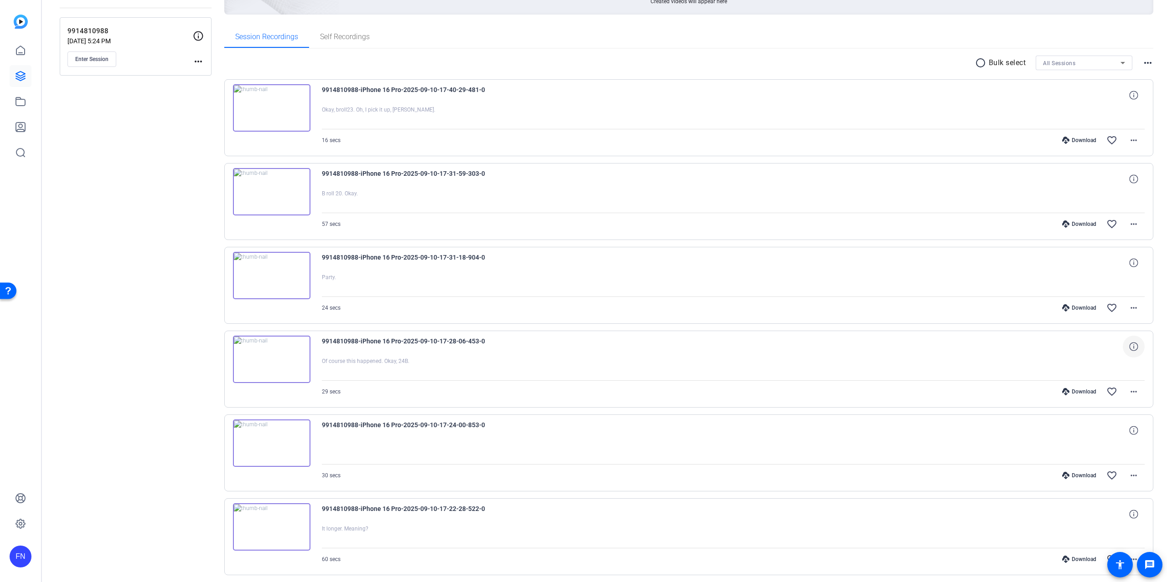
click at [1129, 345] on icon at bounding box center [1133, 346] width 9 height 9
drag, startPoint x: 1127, startPoint y: 345, endPoint x: 1129, endPoint y: 376, distance: 30.1
click at [1128, 346] on mat-icon "close" at bounding box center [1133, 346] width 11 height 11
click at [1127, 401] on span at bounding box center [1133, 392] width 22 height 22
click at [1154, 386] on div at bounding box center [583, 291] width 1167 height 582
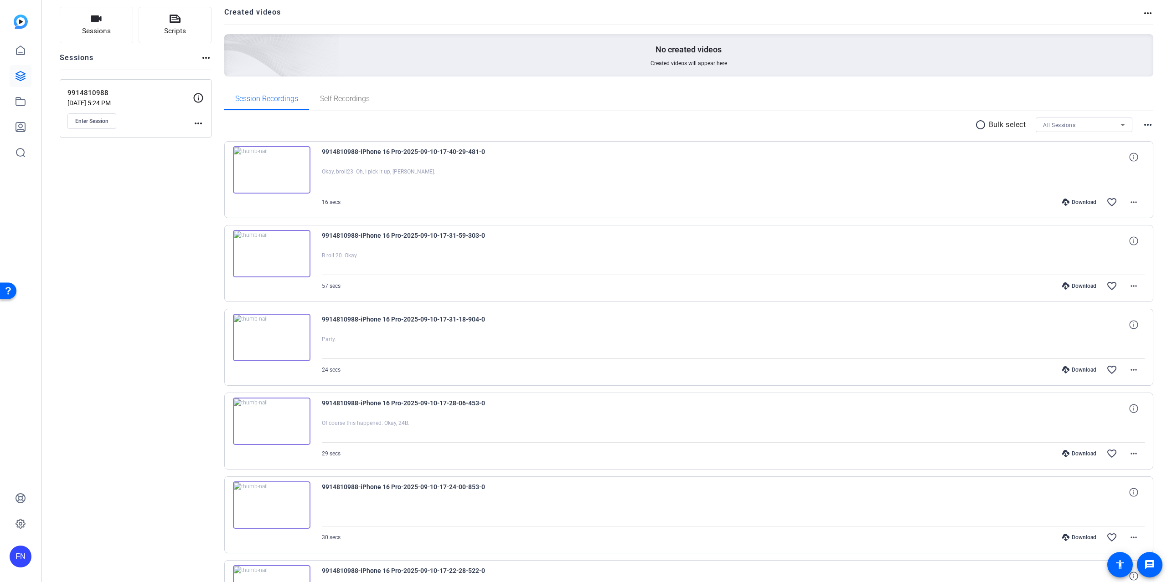
scroll to position [0, 0]
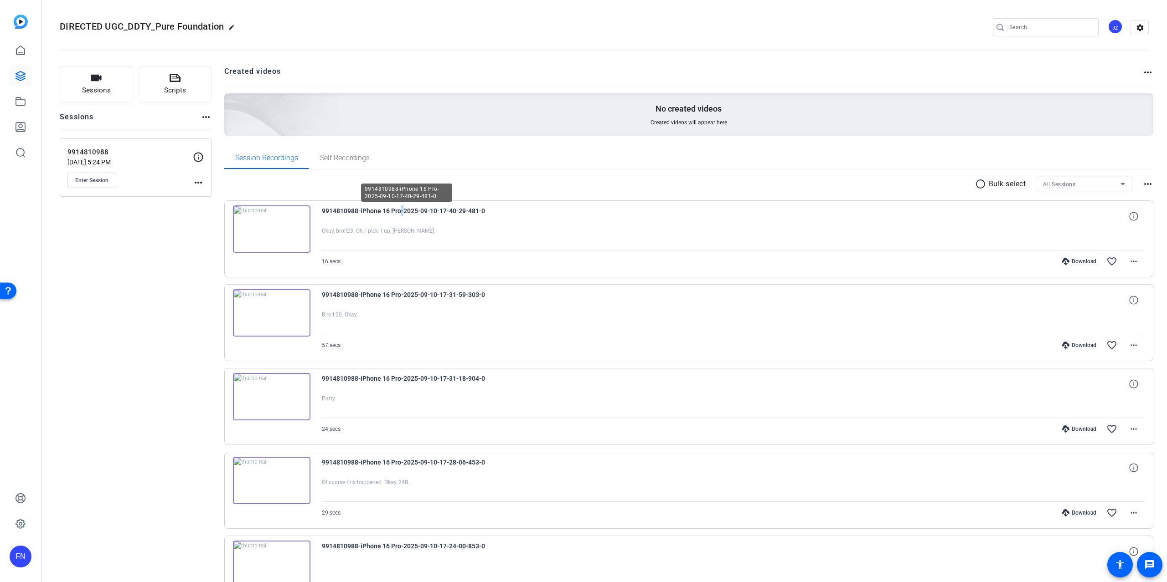
click at [400, 209] on span "9914810988-iPhone 16 Pro-2025-09-10-17-40-29-481-0" at bounding box center [406, 217] width 169 height 22
click at [1128, 263] on mat-icon "more_horiz" at bounding box center [1133, 261] width 11 height 11
click at [1111, 293] on span "Share Original" at bounding box center [1103, 292] width 55 height 11
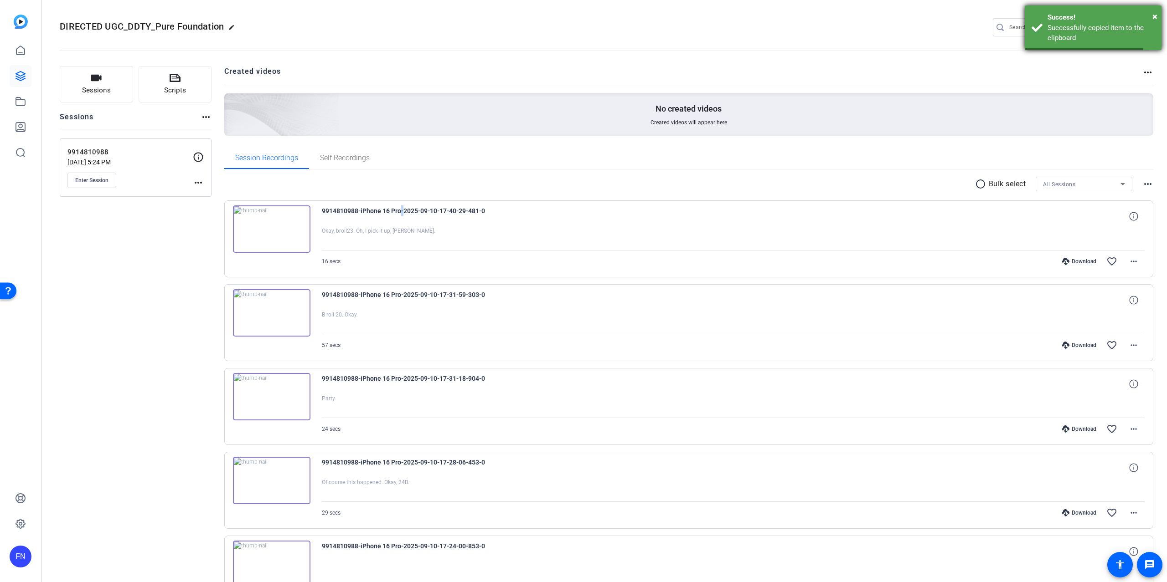
copy span "o"
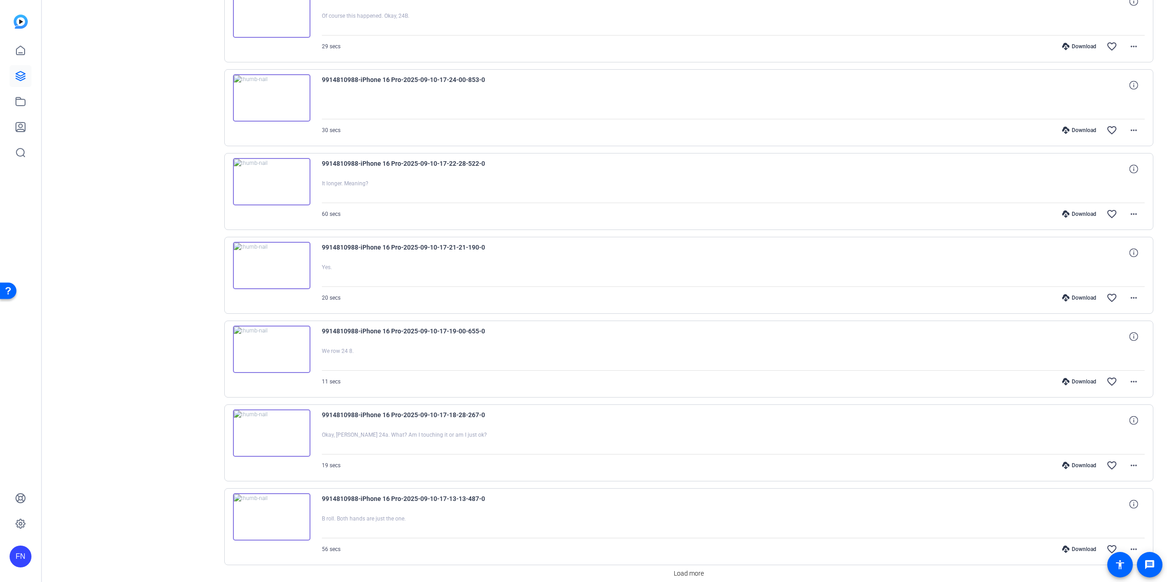
scroll to position [486, 0]
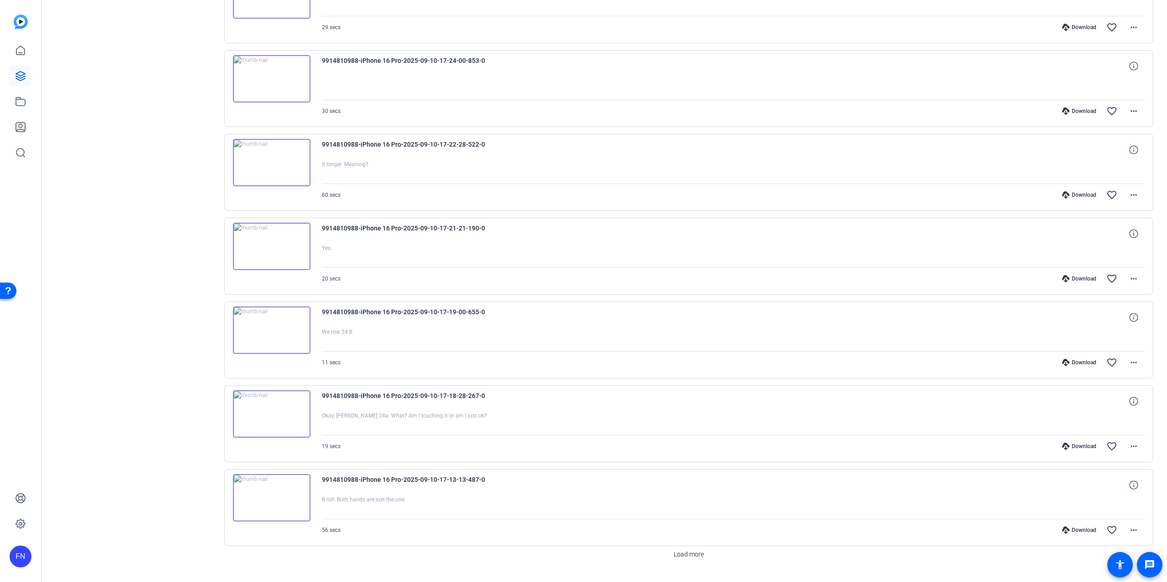
drag, startPoint x: 778, startPoint y: 352, endPoint x: 620, endPoint y: 380, distance: 161.0
click at [620, 379] on div "9914810988-iPhone 16 Pro-2025-09-10-17-19-00-655-0 We row 24 8. 11 secs Downloa…" at bounding box center [688, 340] width 929 height 77
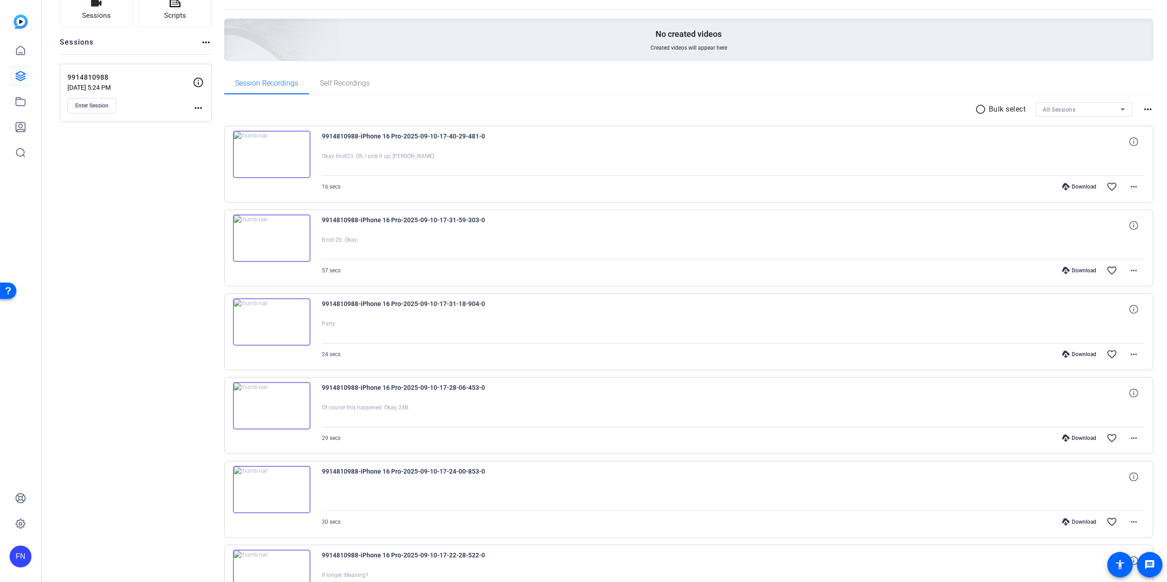
scroll to position [61, 0]
